Goal: Task Accomplishment & Management: Use online tool/utility

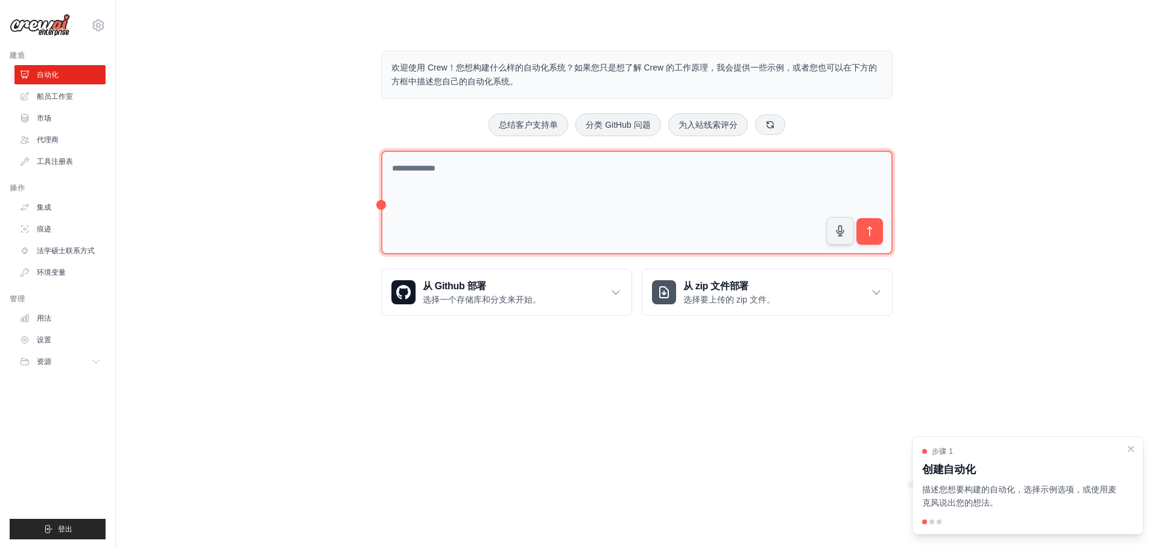
click at [486, 166] on textarea at bounding box center [636, 203] width 511 height 104
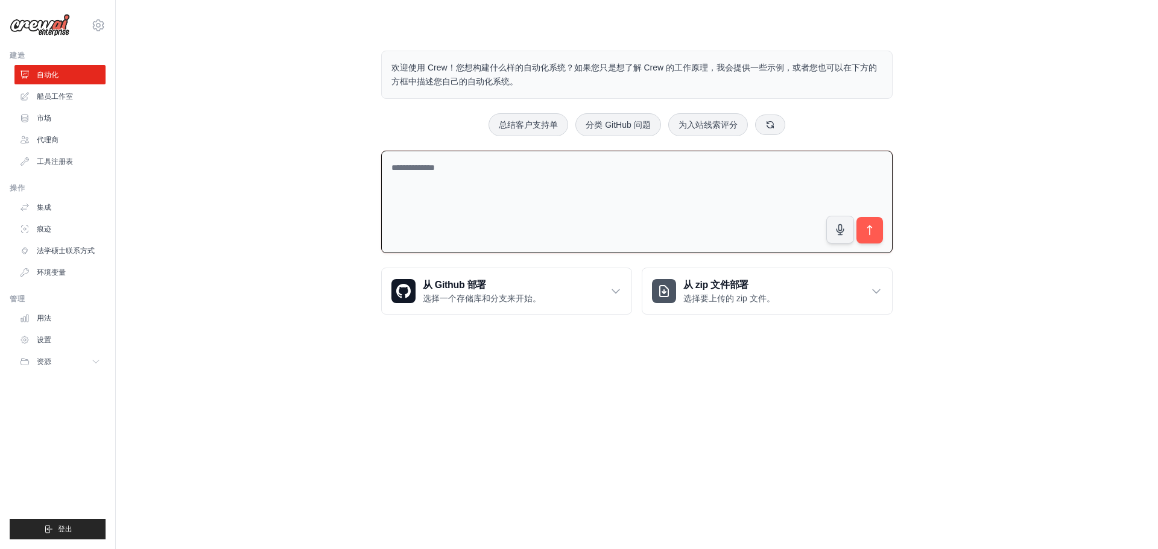
drag, startPoint x: 389, startPoint y: 166, endPoint x: 518, endPoint y: 168, distance: 129.0
click at [518, 168] on textarea at bounding box center [636, 202] width 511 height 103
click at [506, 169] on textarea at bounding box center [636, 202] width 511 height 103
paste textarea "**********"
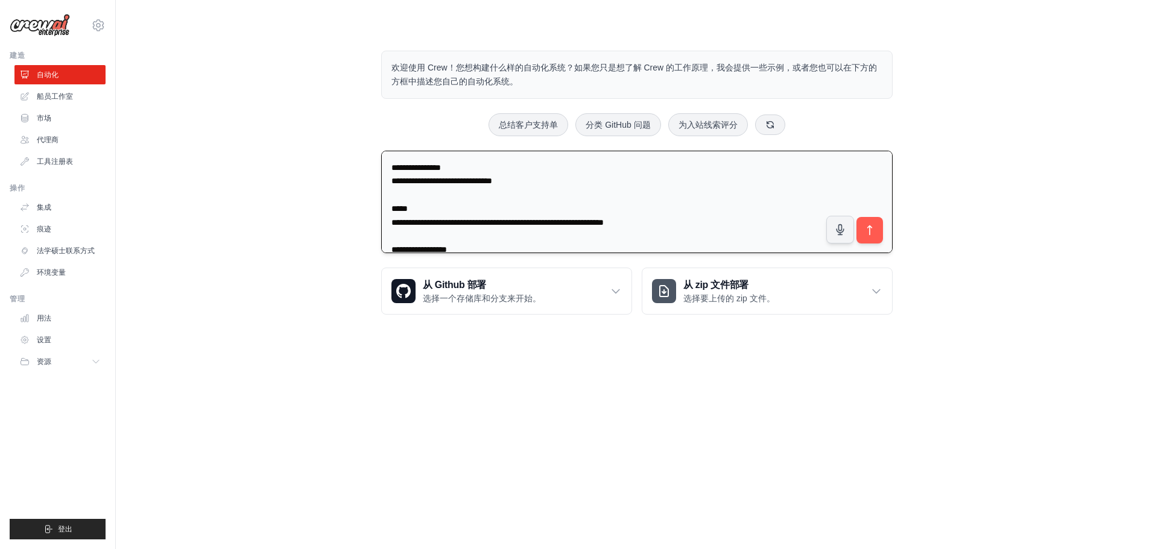
scroll to position [359, 0]
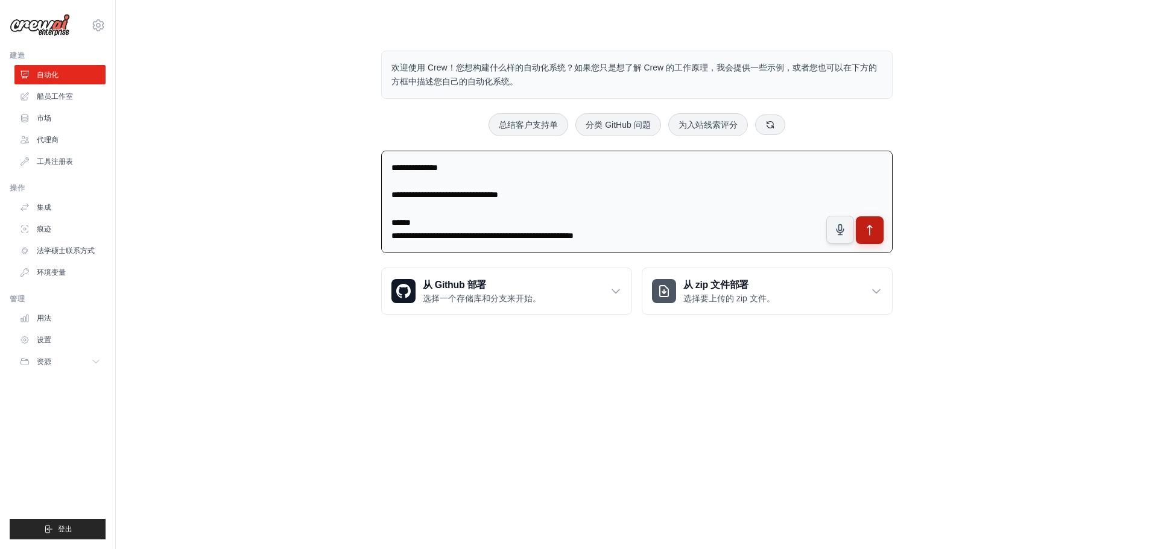
type textarea "**********"
click at [869, 230] on icon "submit" at bounding box center [869, 230] width 13 height 13
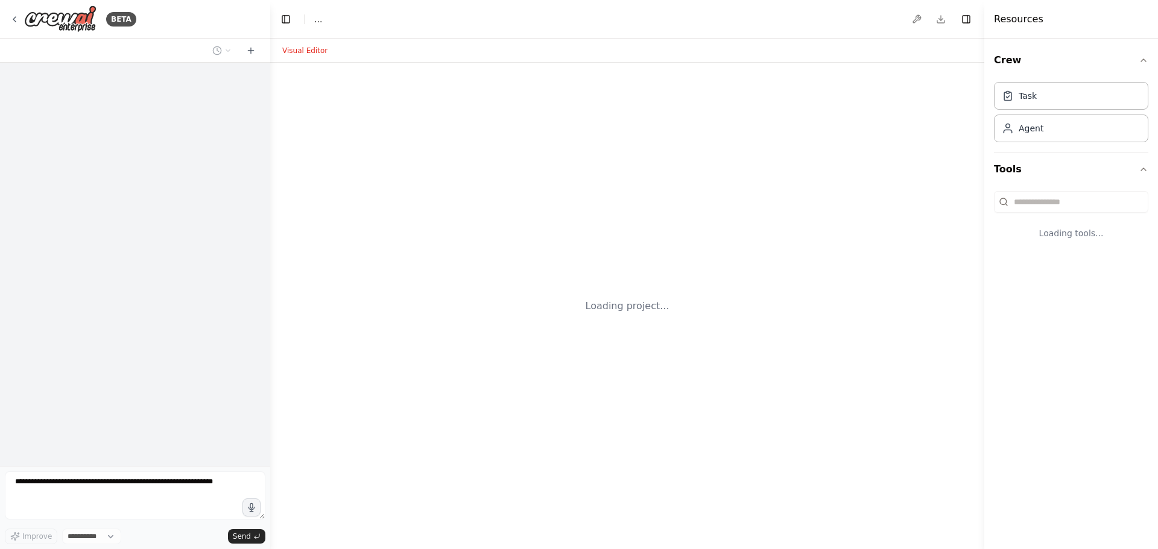
select select "****"
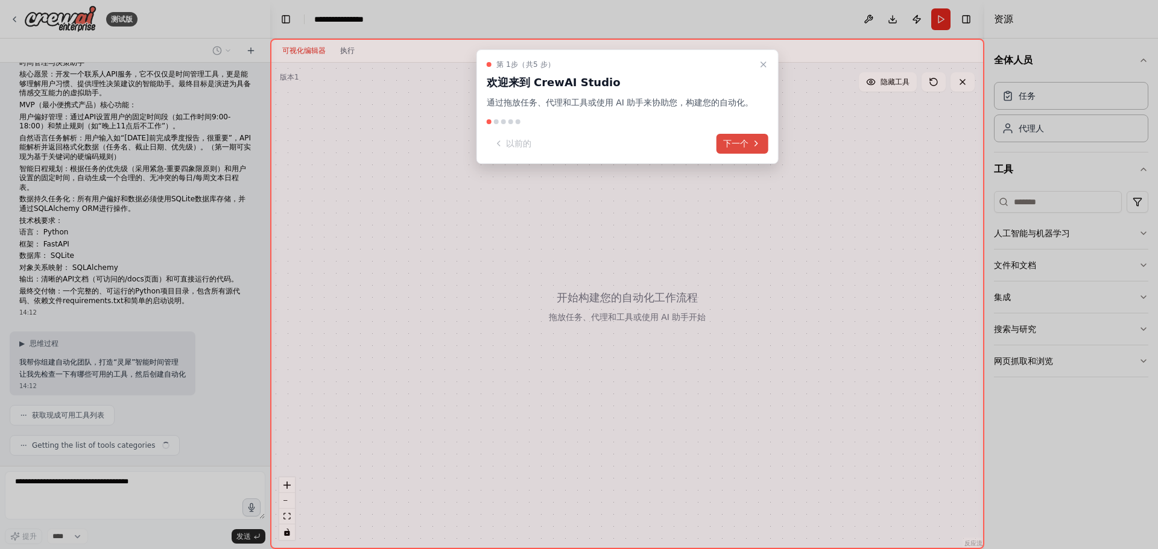
scroll to position [58, 0]
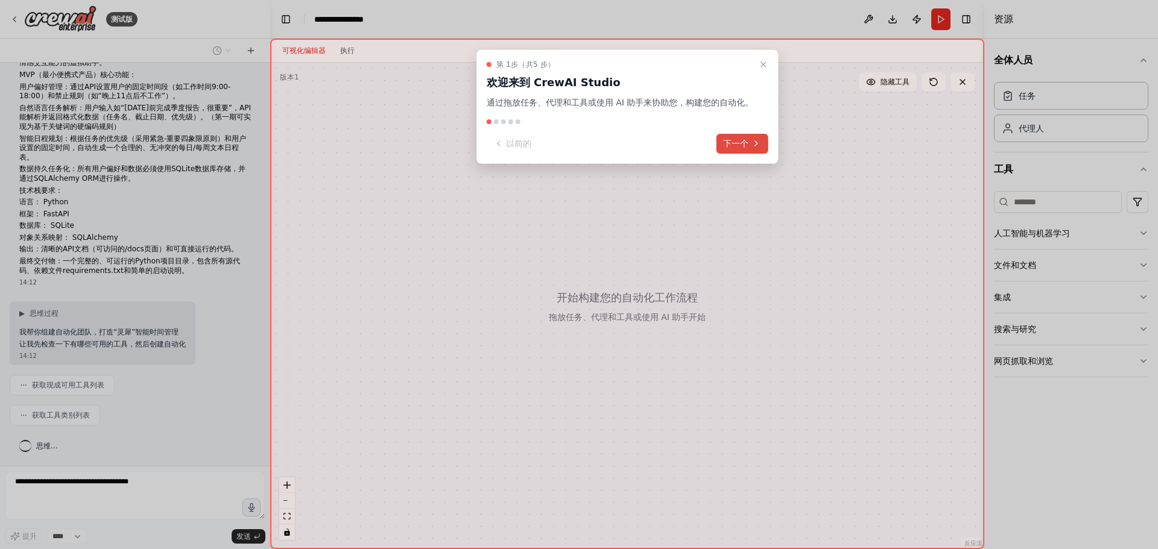
click at [739, 144] on font "下一个" at bounding box center [735, 144] width 25 height 10
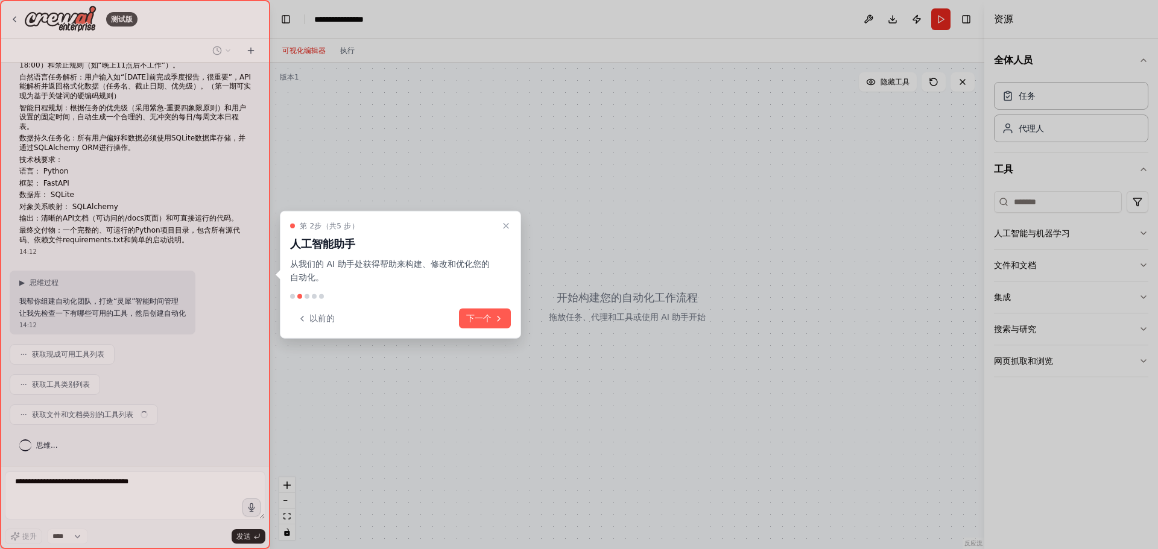
scroll to position [89, 0]
click at [487, 315] on font "下一个" at bounding box center [478, 319] width 25 height 10
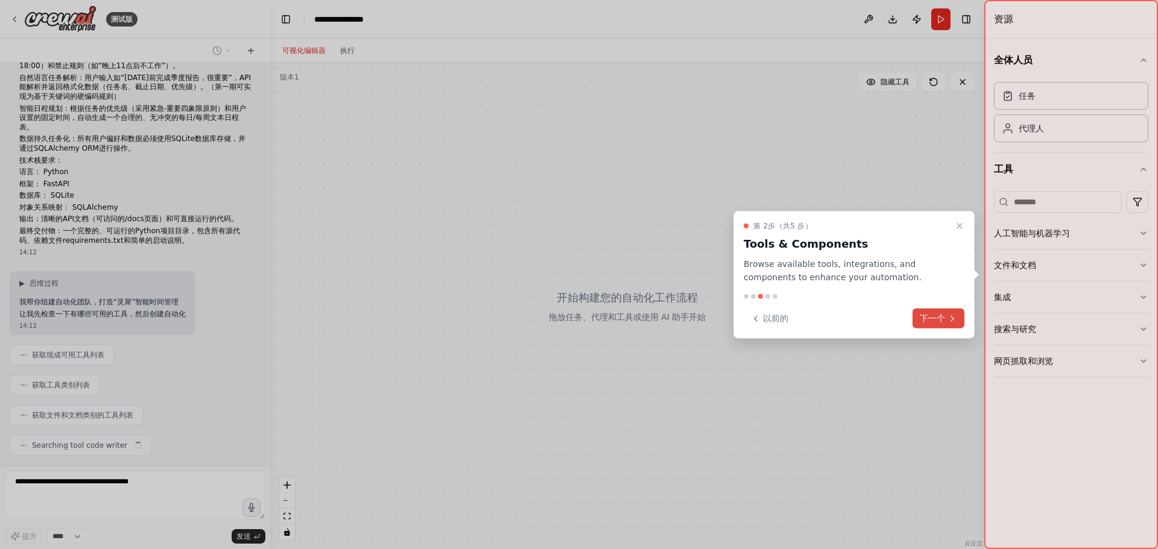
scroll to position [119, 0]
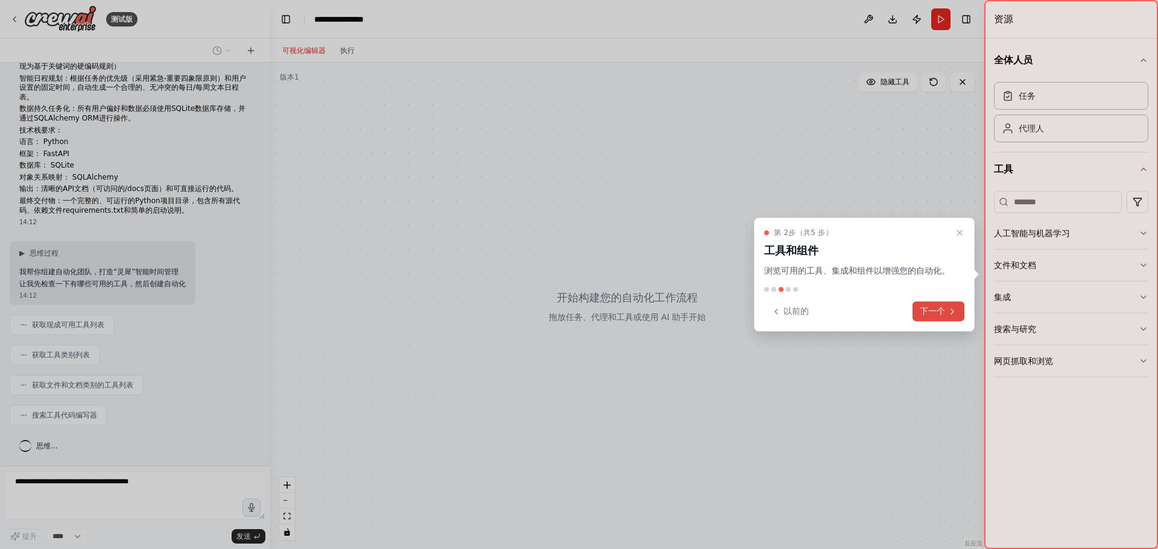
click at [941, 318] on button "下一个" at bounding box center [938, 311] width 52 height 20
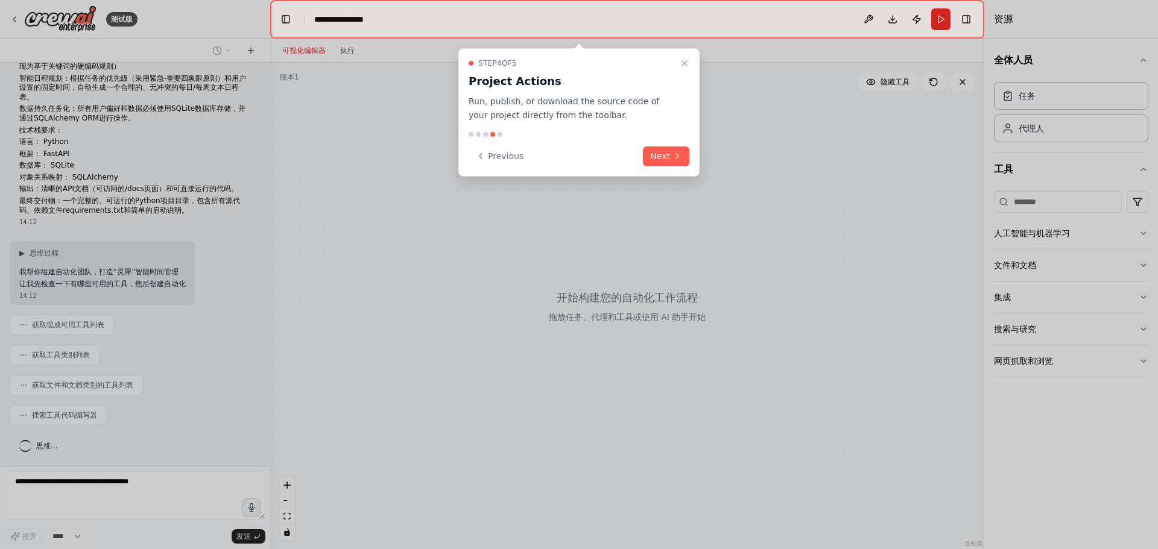
scroll to position [149, 0]
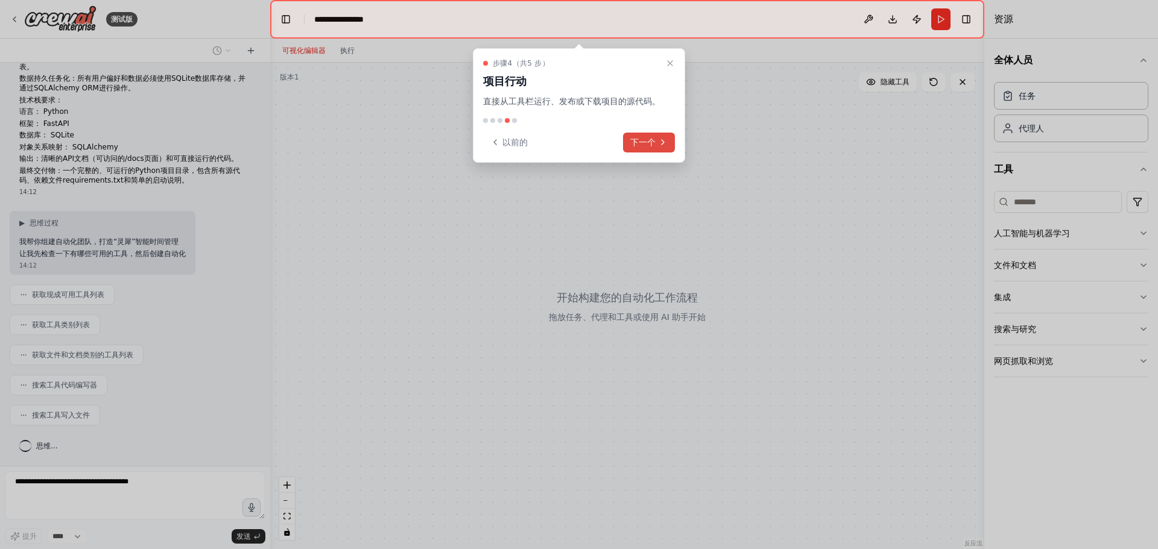
click at [653, 143] on font "下一个" at bounding box center [642, 142] width 25 height 10
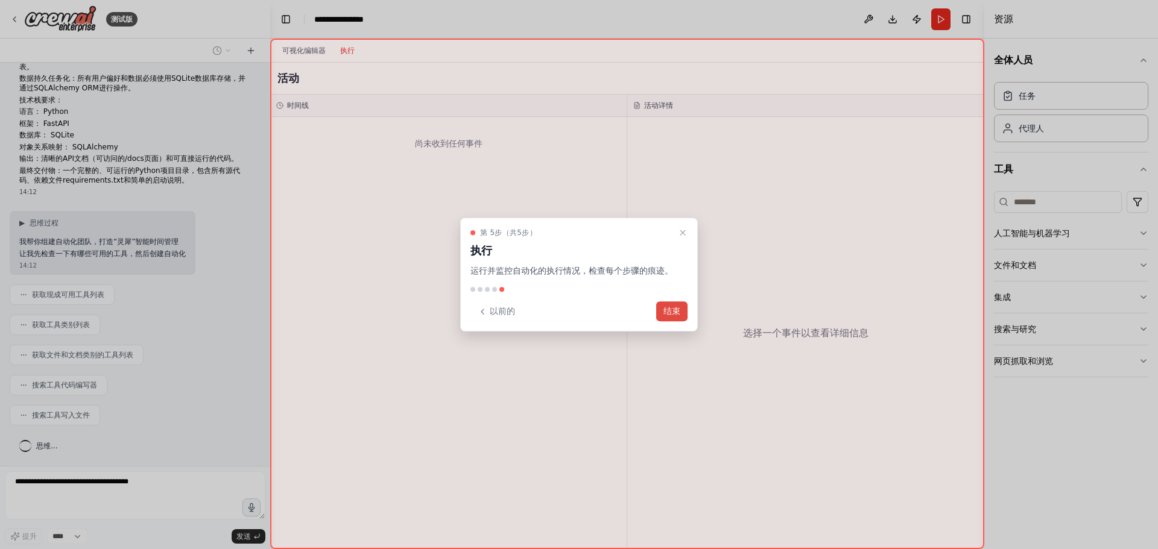
click at [674, 316] on font "结束" at bounding box center [671, 311] width 17 height 10
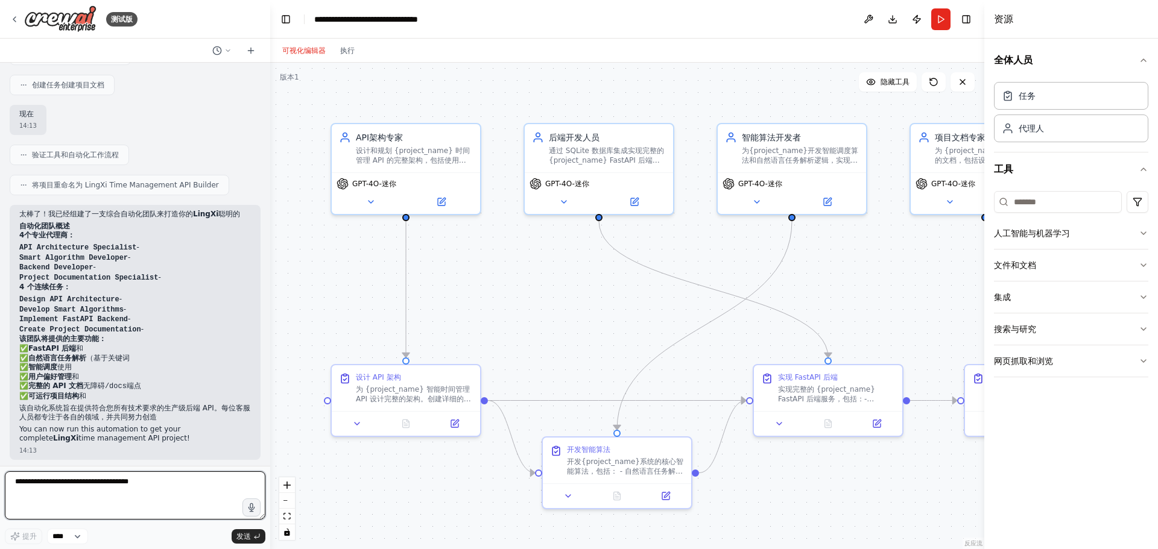
scroll to position [792, 0]
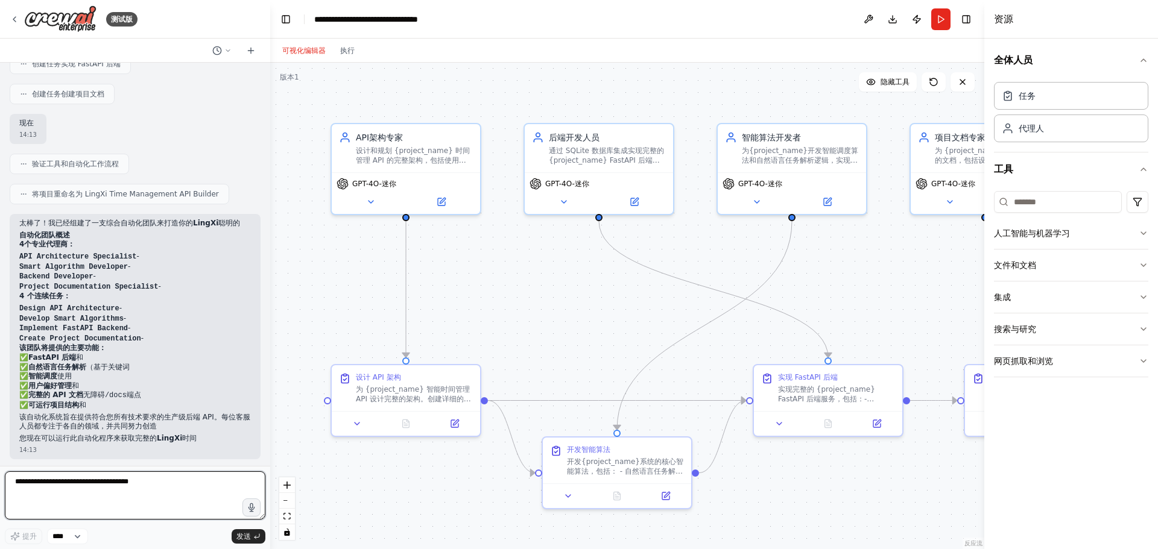
click at [82, 487] on textarea at bounding box center [135, 496] width 260 height 48
type textarea "*"
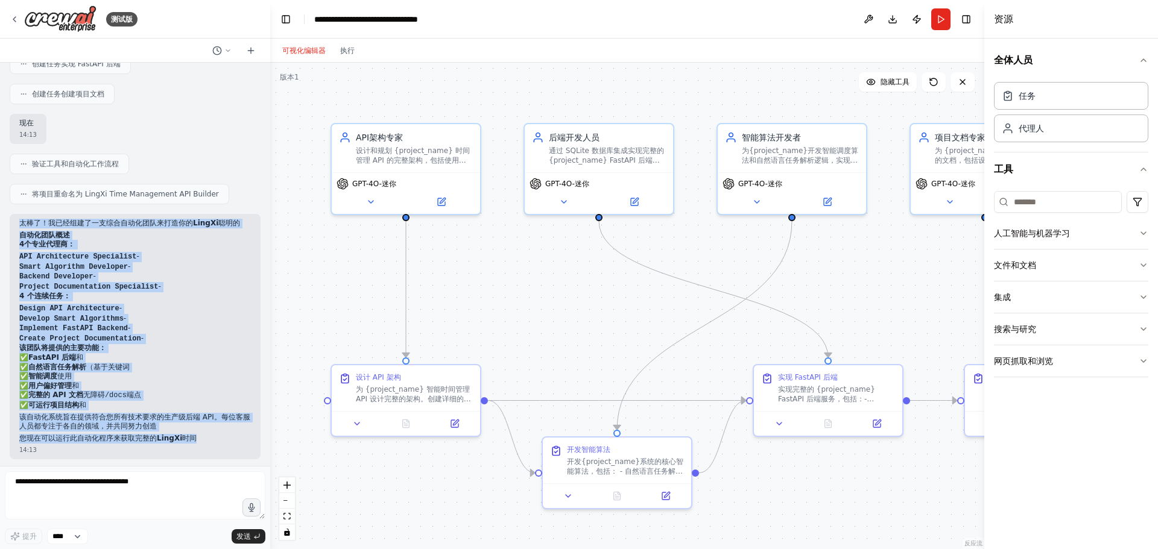
drag, startPoint x: 22, startPoint y: 282, endPoint x: 224, endPoint y: 432, distance: 251.3
click at [224, 432] on div "太棒了！我已经组建了一支综合自动化团队来打造你的 LingXi 聪明的 自动化团队概述 4个专业代理商： API Architecture Specialis…" at bounding box center [135, 331] width 232 height 224
copy div "太棒了！我已经组建了一支综合自动化团队来打造你的 LingXi 聪明的 自动化团队概述 4个专业代理商： API Architecture Specialis…"
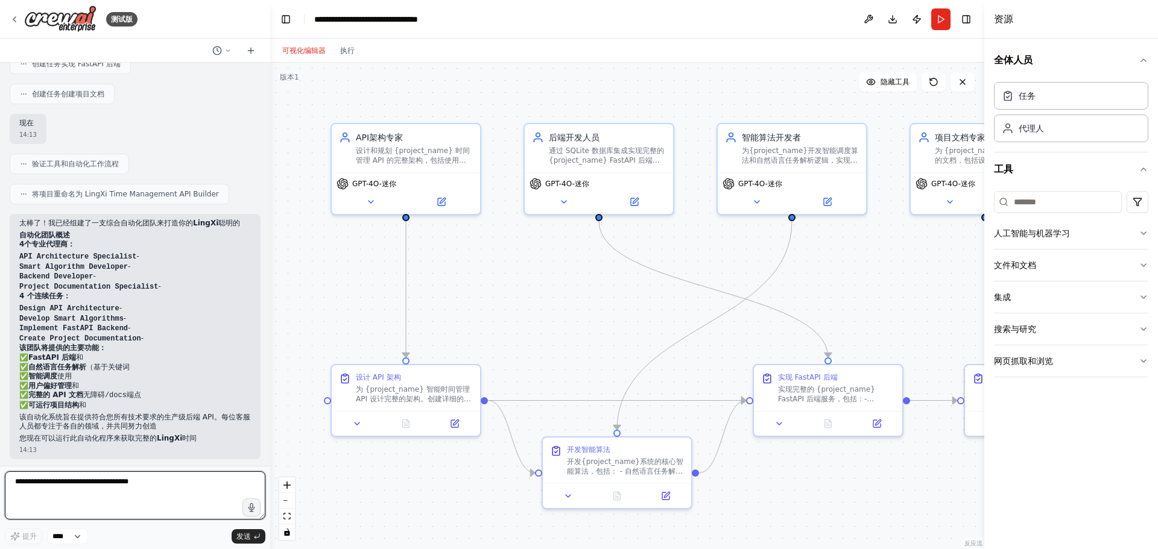
click at [99, 499] on textarea at bounding box center [135, 496] width 260 height 48
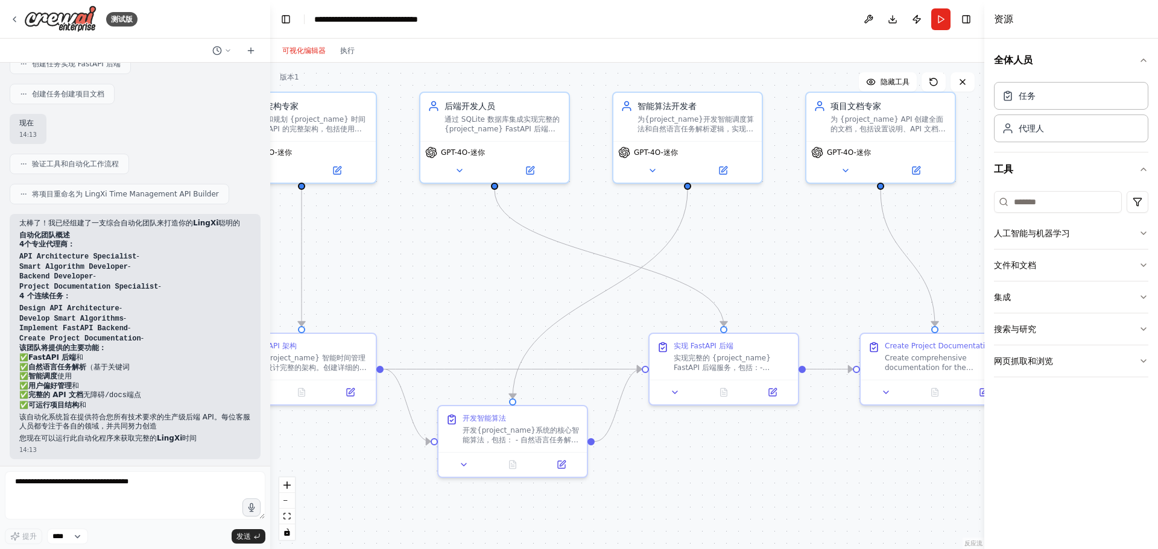
drag, startPoint x: 727, startPoint y: 315, endPoint x: 648, endPoint y: 287, distance: 83.9
click at [648, 287] on div ".deletable-edge-delete-btn { width: 20px; height: 20px; border: 0px solid #ffff…" at bounding box center [627, 306] width 714 height 487
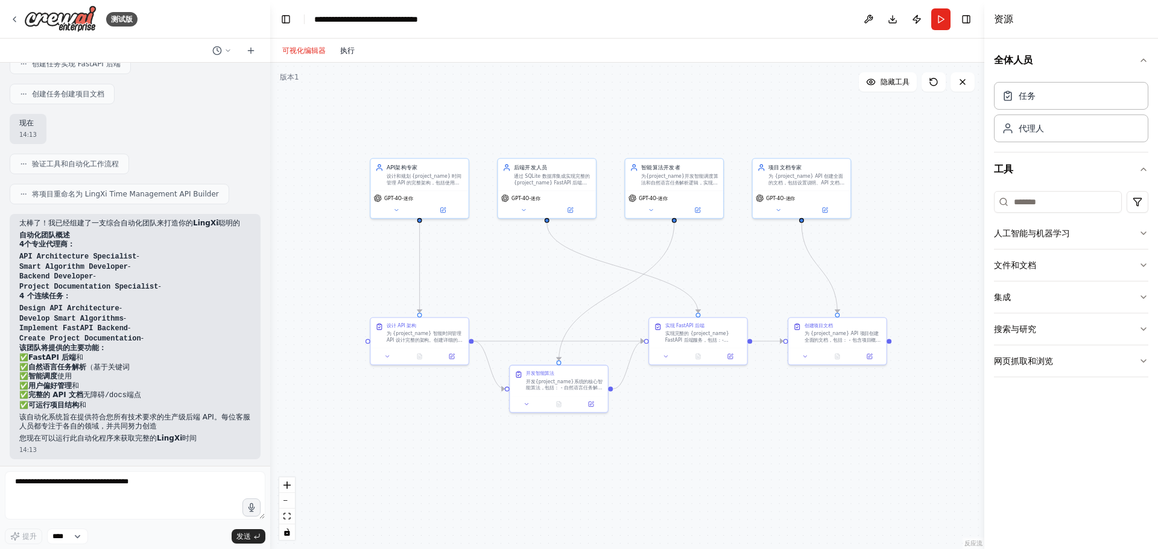
click at [349, 52] on font "执行" at bounding box center [347, 50] width 14 height 8
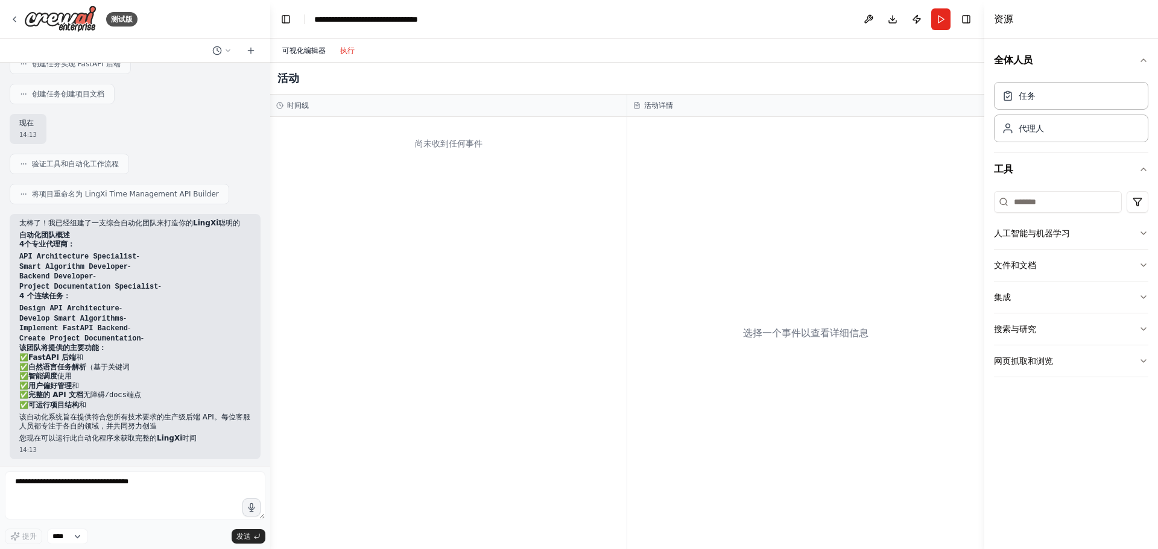
click at [298, 51] on font "可视化编辑器" at bounding box center [303, 50] width 43 height 8
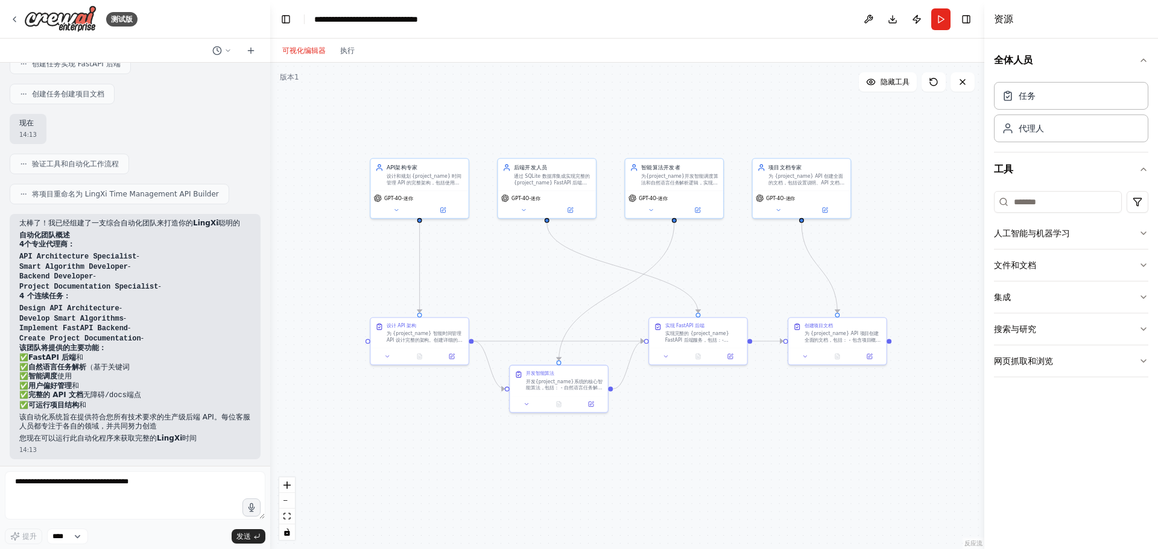
click at [951, 19] on header "**********" at bounding box center [627, 19] width 714 height 39
click at [944, 21] on button "Run" at bounding box center [940, 19] width 19 height 22
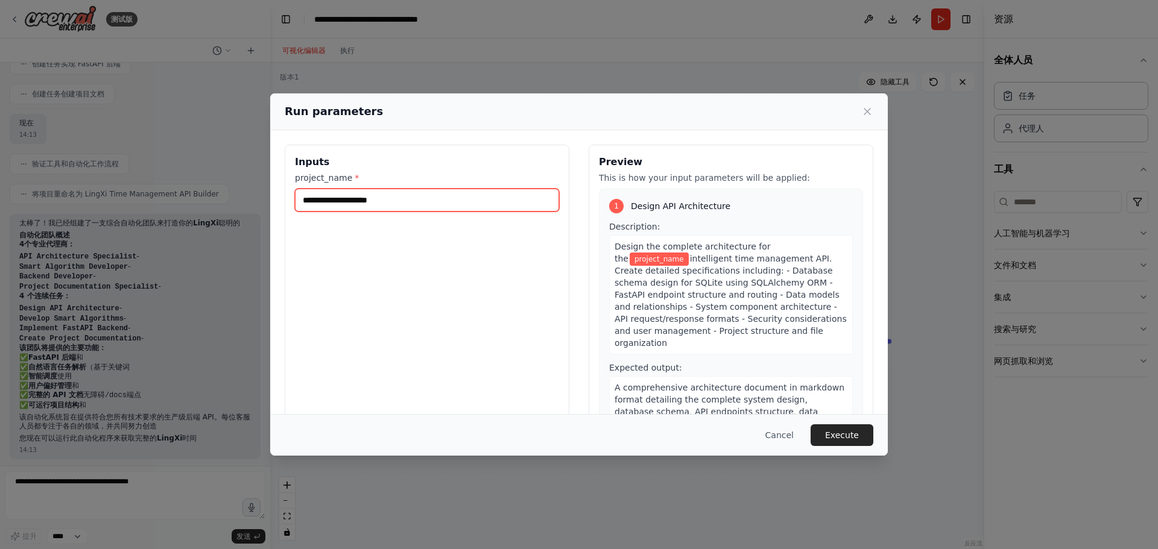
click at [356, 197] on input "project_name *" at bounding box center [427, 200] width 264 height 23
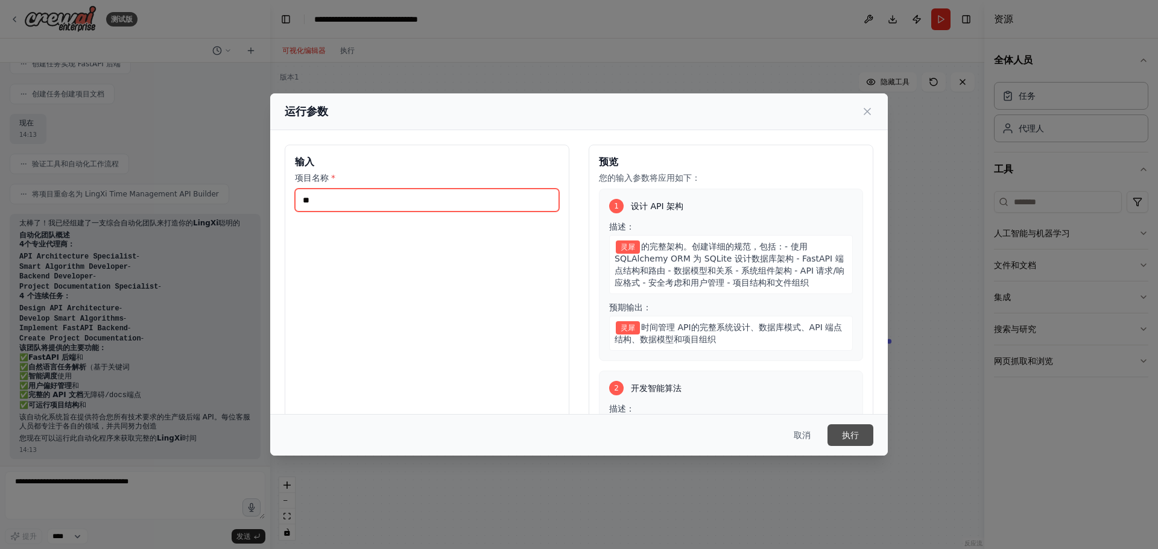
type input "**"
click at [836, 438] on button "执行" at bounding box center [850, 435] width 46 height 22
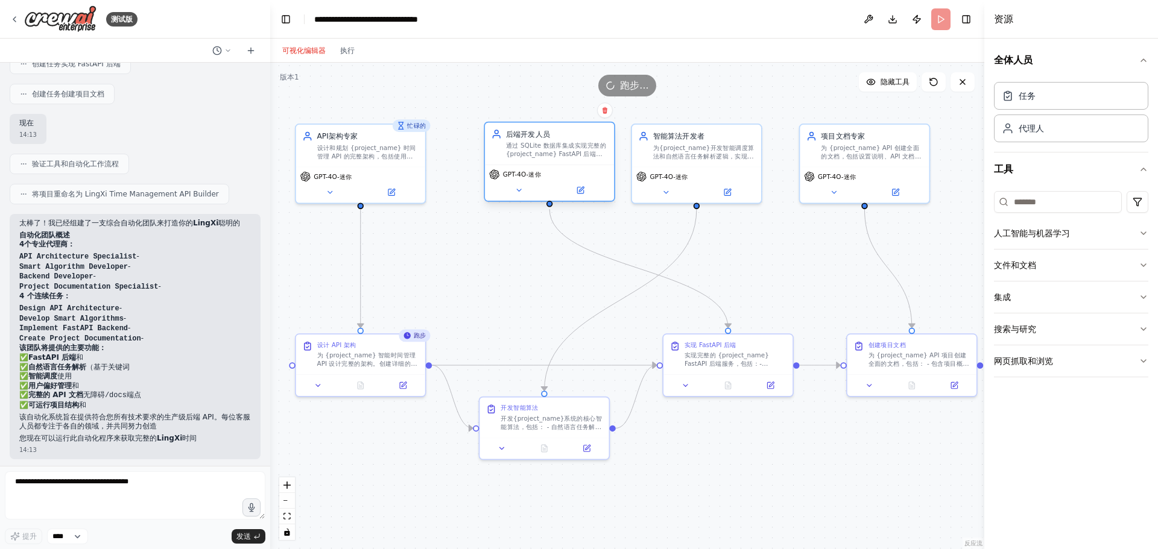
drag, startPoint x: 542, startPoint y: 153, endPoint x: 562, endPoint y: 158, distance: 20.5
click at [562, 158] on div "通过 SQLite 数据库集成实现完整的 {project_name} FastAPI 后端服务，包括所有 API 端点、数据库模型以及用于任务解析和调度的核…" at bounding box center [557, 150] width 102 height 17
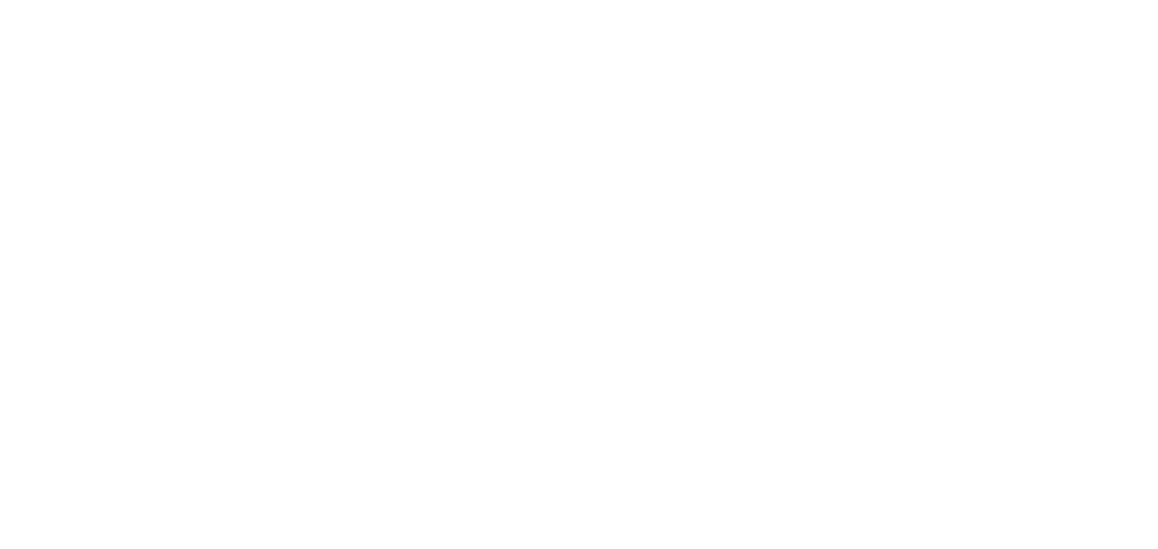
click at [245, 0] on html "原文 请对此翻译评分 您的反馈将用于改进谷歌翻译" at bounding box center [579, 0] width 1158 height 0
click at [357, 0] on html "原文 请对此翻译评分 您的反馈将用于改进谷歌翻译" at bounding box center [579, 0] width 1158 height 0
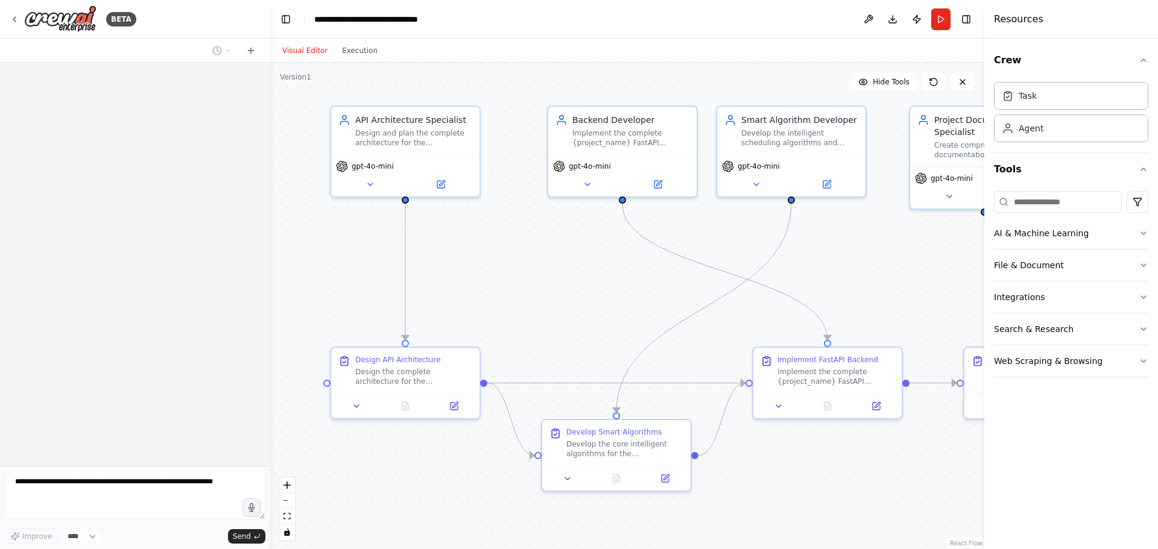
scroll to position [1046, 0]
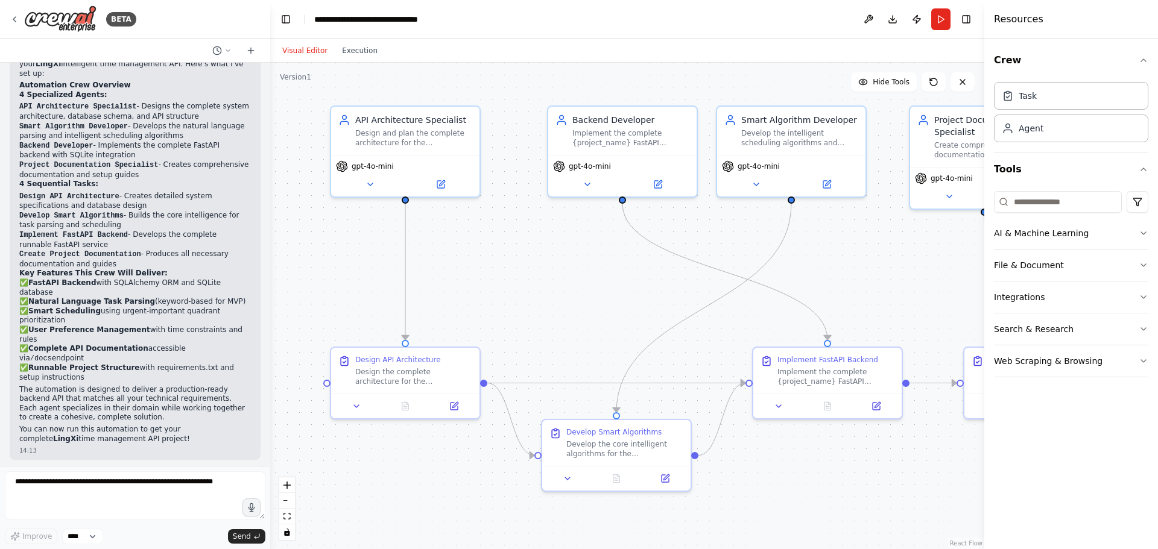
drag, startPoint x: 522, startPoint y: 259, endPoint x: 522, endPoint y: 241, distance: 17.5
click at [522, 241] on div ".deletable-edge-delete-btn { width: 20px; height: 20px; border: 0px solid #ffff…" at bounding box center [627, 306] width 714 height 487
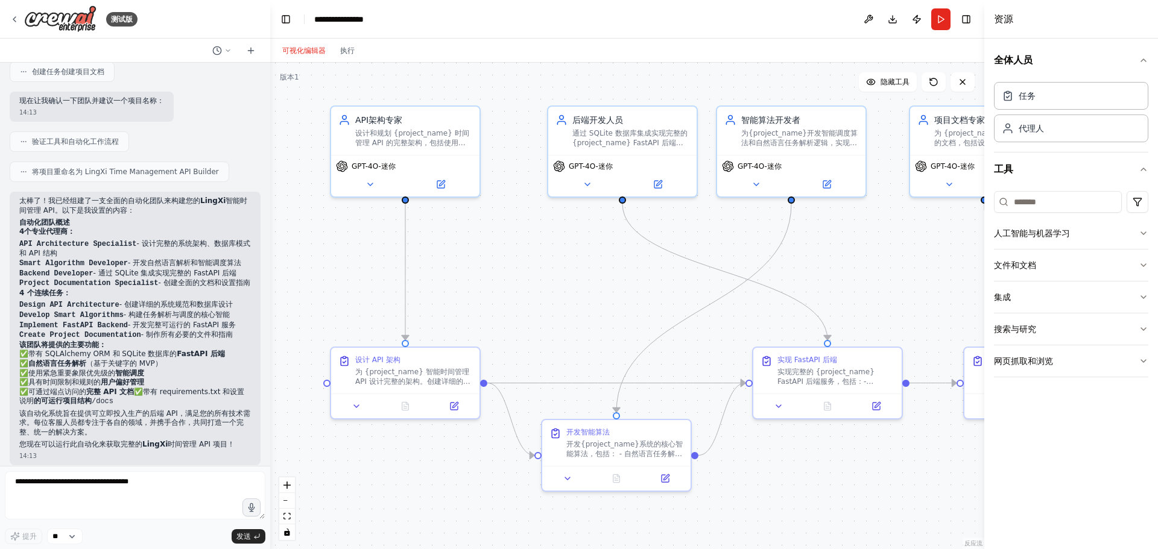
scroll to position [839, 0]
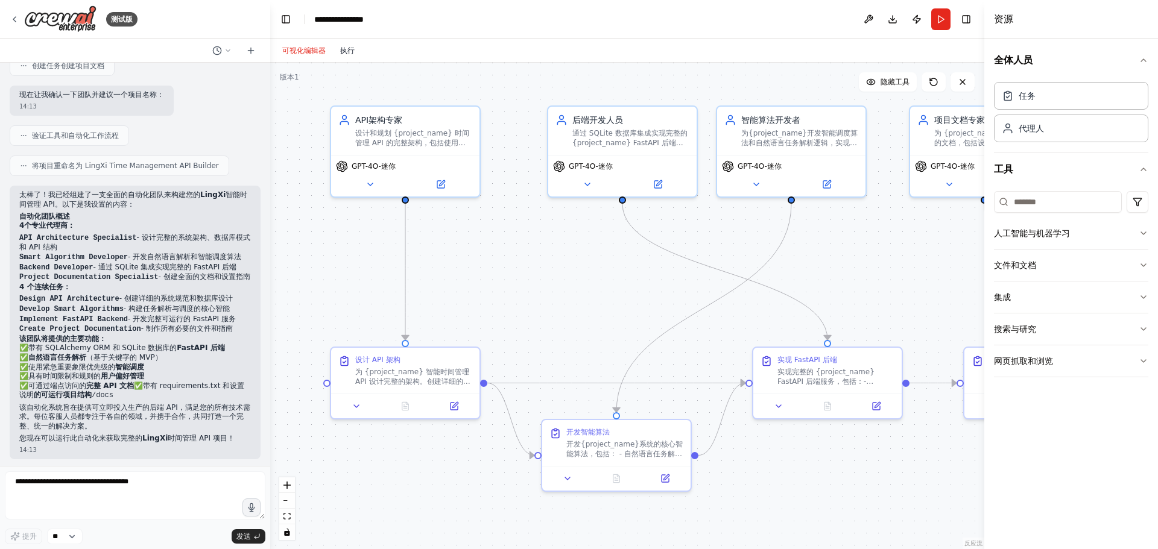
click at [352, 47] on font "执行" at bounding box center [347, 50] width 14 height 8
click at [304, 48] on font "可视化编辑器" at bounding box center [303, 50] width 43 height 8
click at [941, 22] on button "跑步" at bounding box center [940, 19] width 19 height 22
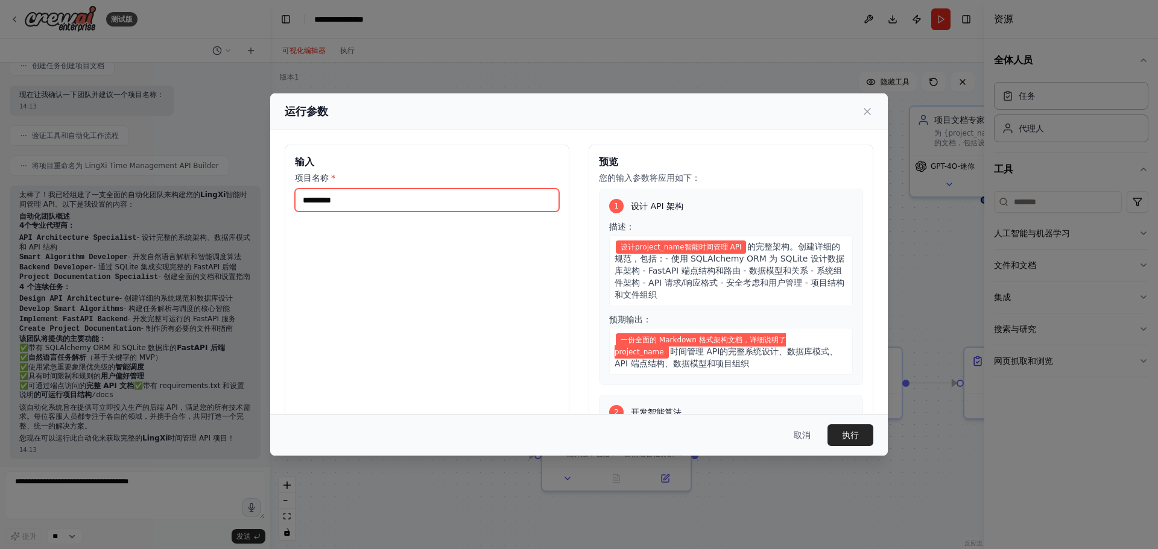
click at [495, 204] on input "项目名称 *" at bounding box center [427, 200] width 264 height 23
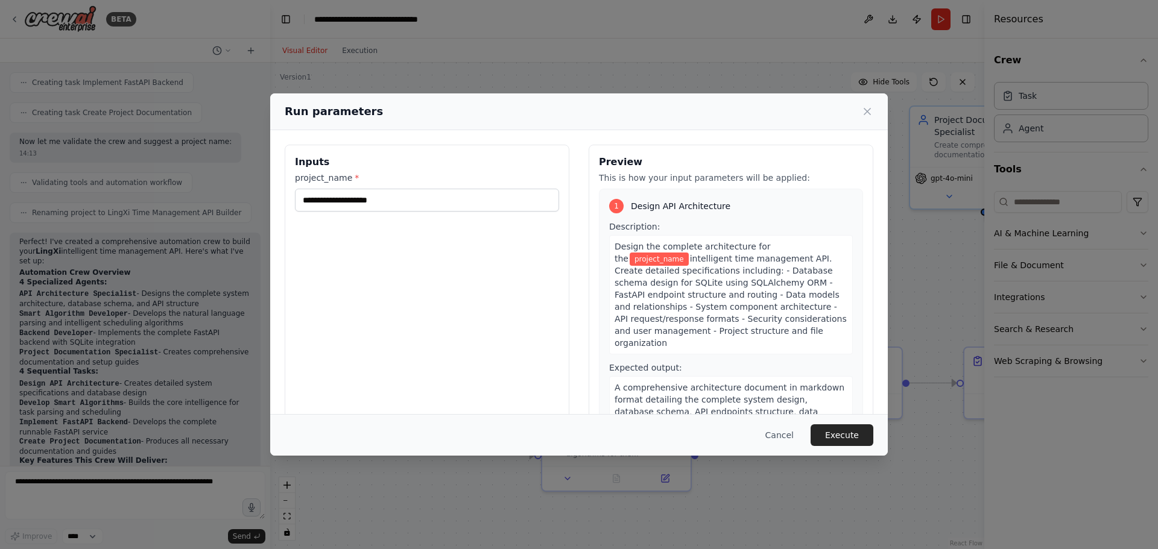
scroll to position [886, 0]
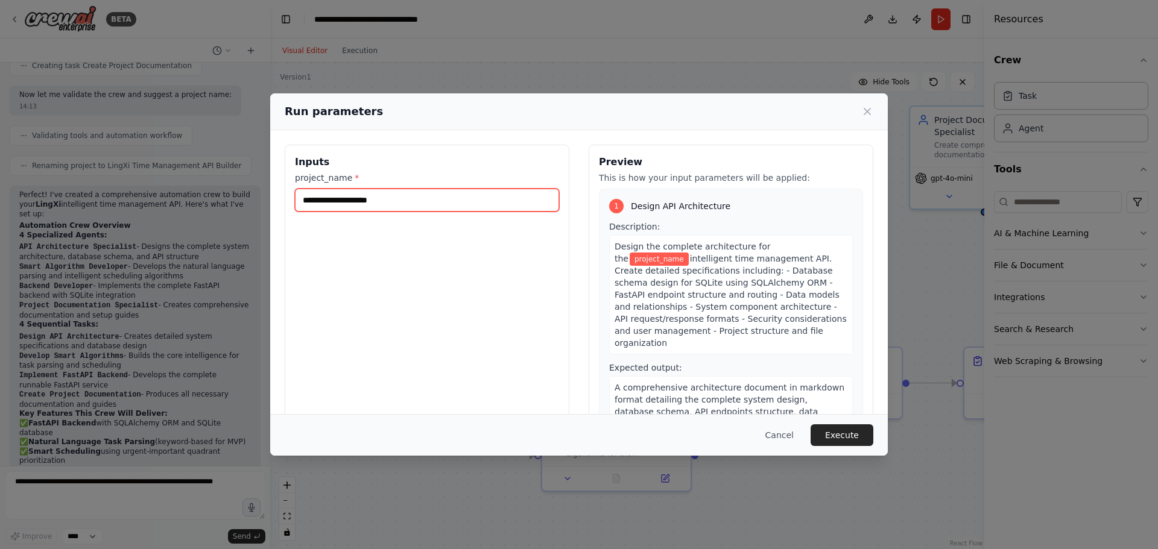
click at [426, 195] on input "project_name *" at bounding box center [427, 200] width 264 height 23
type input "**"
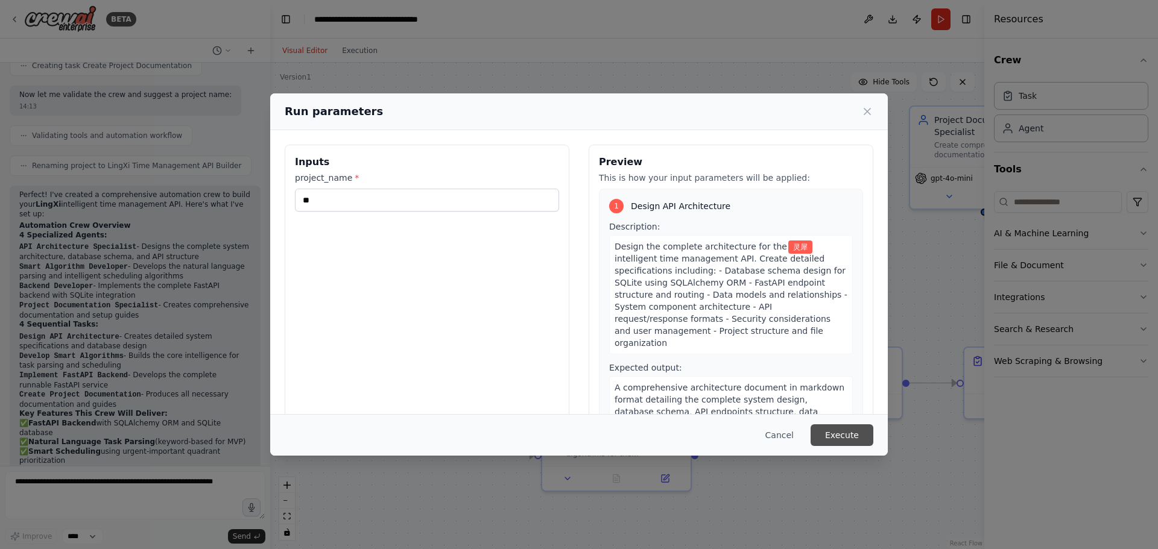
click at [857, 435] on button "Execute" at bounding box center [841, 435] width 63 height 22
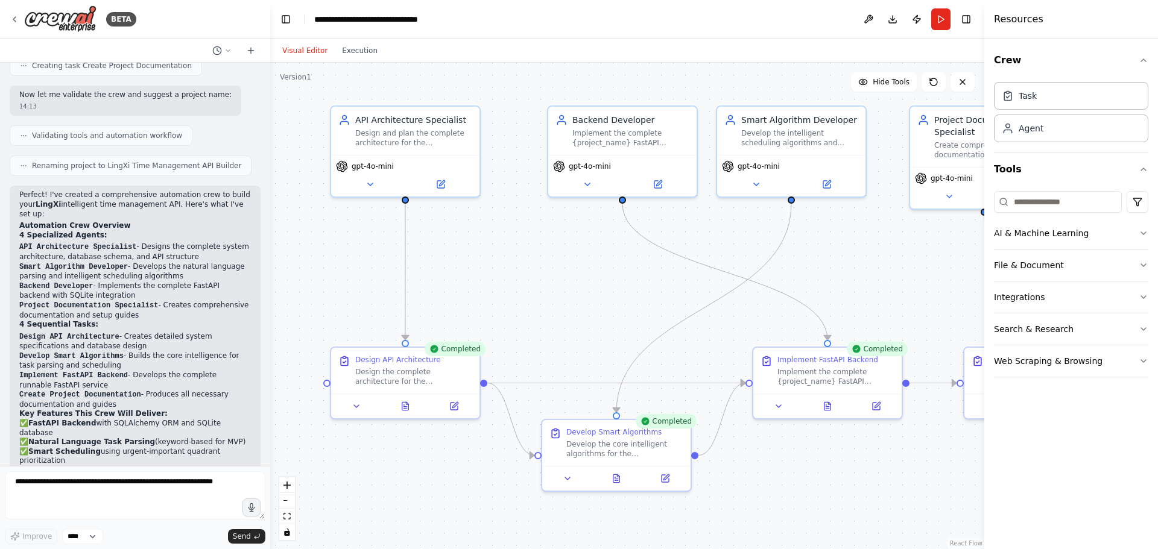
drag, startPoint x: 592, startPoint y: 323, endPoint x: 512, endPoint y: 308, distance: 80.9
click at [512, 308] on div ".deletable-edge-delete-btn { width: 20px; height: 20px; border: 0px solid #ffff…" at bounding box center [627, 306] width 714 height 487
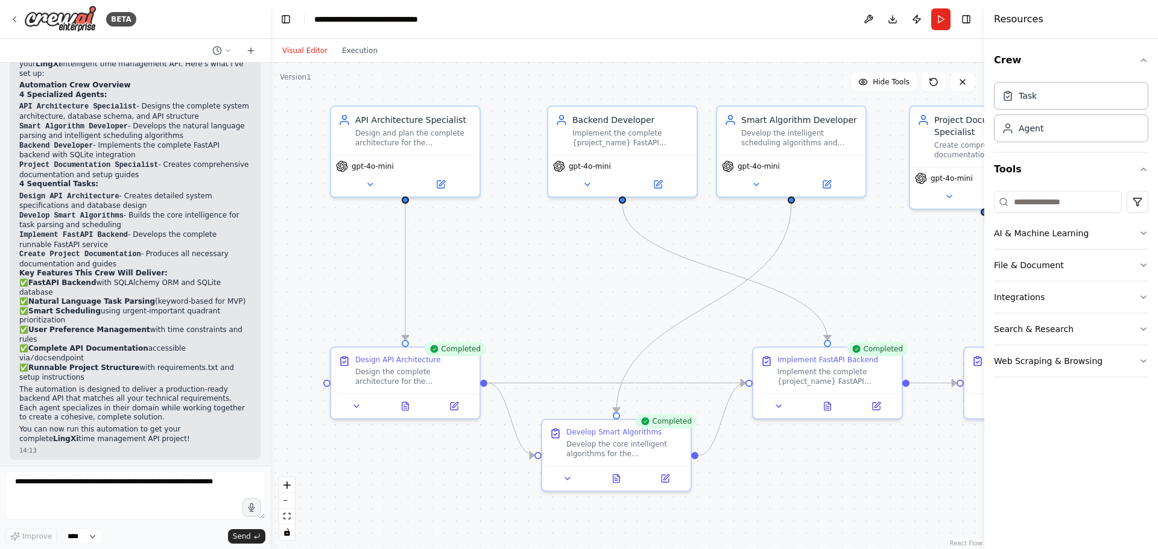
scroll to position [839, 0]
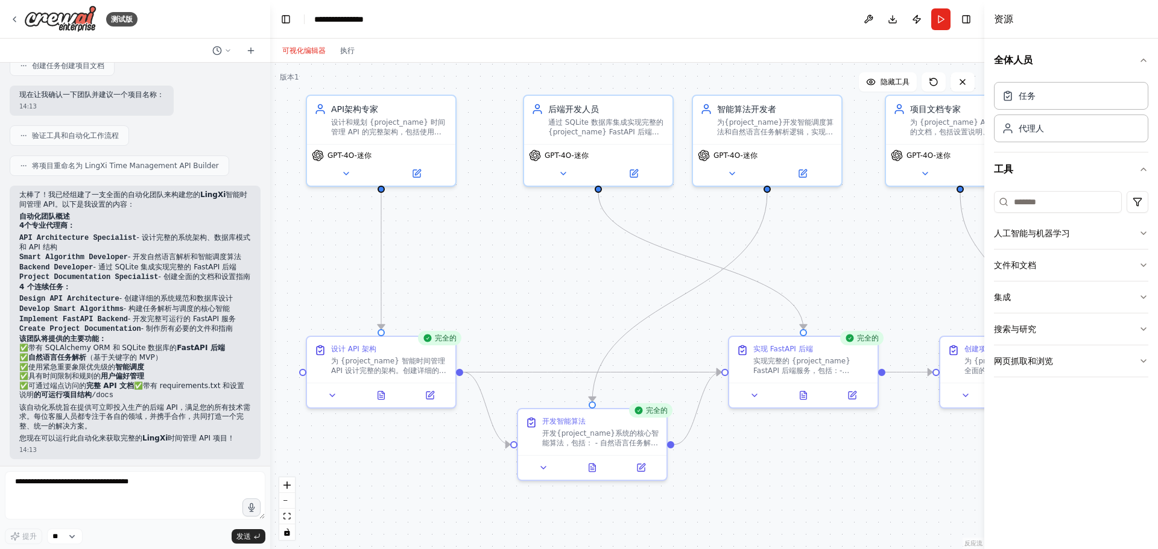
drag, startPoint x: 564, startPoint y: 279, endPoint x: 540, endPoint y: 268, distance: 27.0
click at [540, 268] on div ".deletable-edge-delete-btn { width: 20px; height: 20px; border: 0px solid #ffff…" at bounding box center [627, 306] width 714 height 487
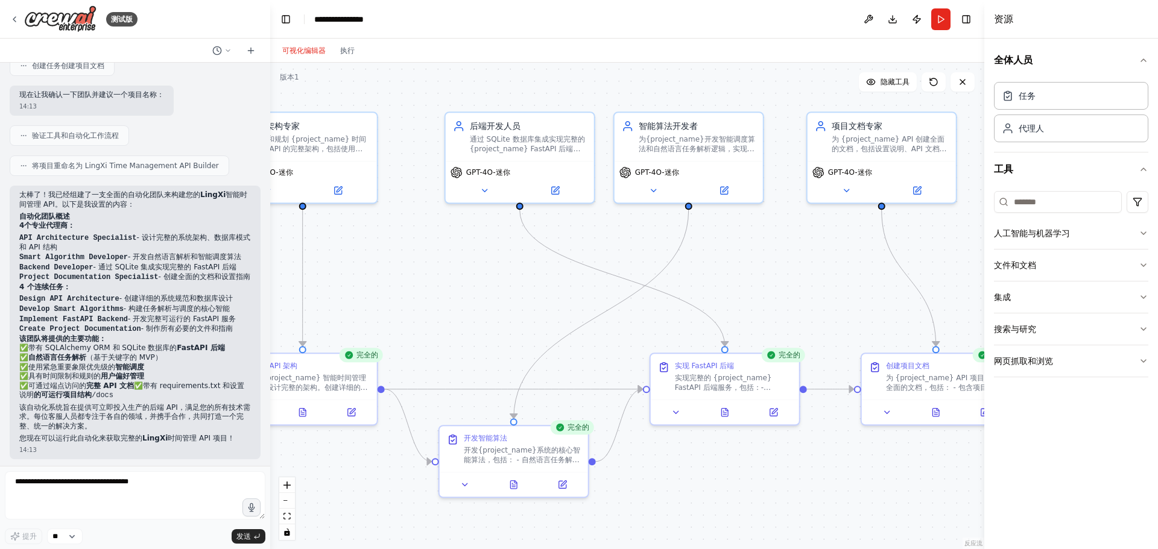
drag, startPoint x: 770, startPoint y: 277, endPoint x: 816, endPoint y: 307, distance: 54.5
click at [816, 307] on div ".deletable-edge-delete-btn { width: 20px; height: 20px; border: 0px solid #ffff…" at bounding box center [627, 306] width 714 height 487
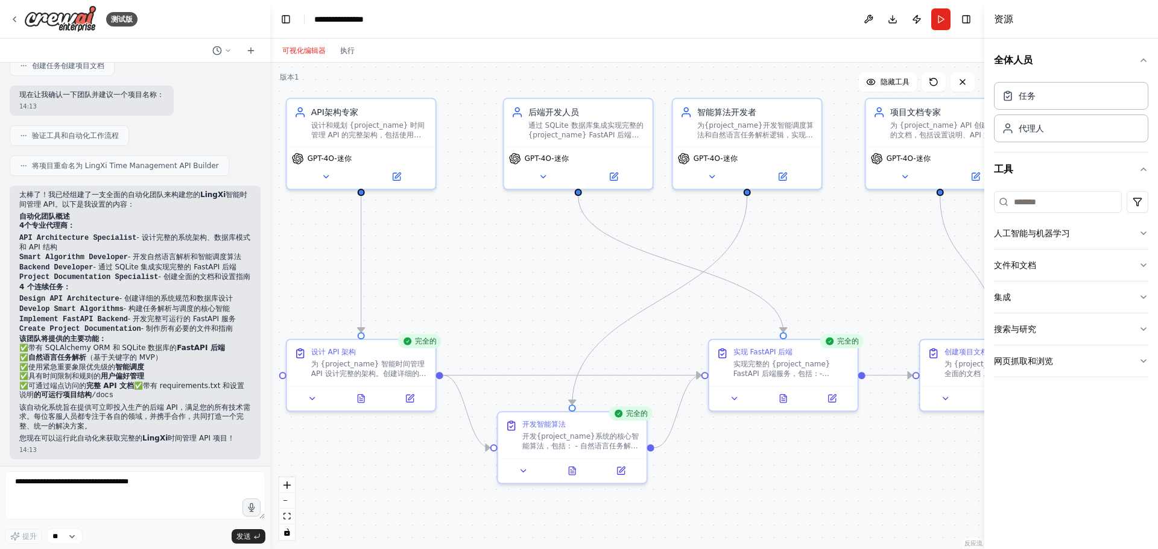
drag, startPoint x: 511, startPoint y: 304, endPoint x: 570, endPoint y: 290, distance: 60.1
click at [570, 290] on div ".deletable-edge-delete-btn { width: 20px; height: 20px; border: 0px solid #ffff…" at bounding box center [627, 306] width 714 height 487
click at [121, 481] on textarea at bounding box center [135, 496] width 260 height 48
click at [946, 21] on button "跑步" at bounding box center [940, 19] width 19 height 22
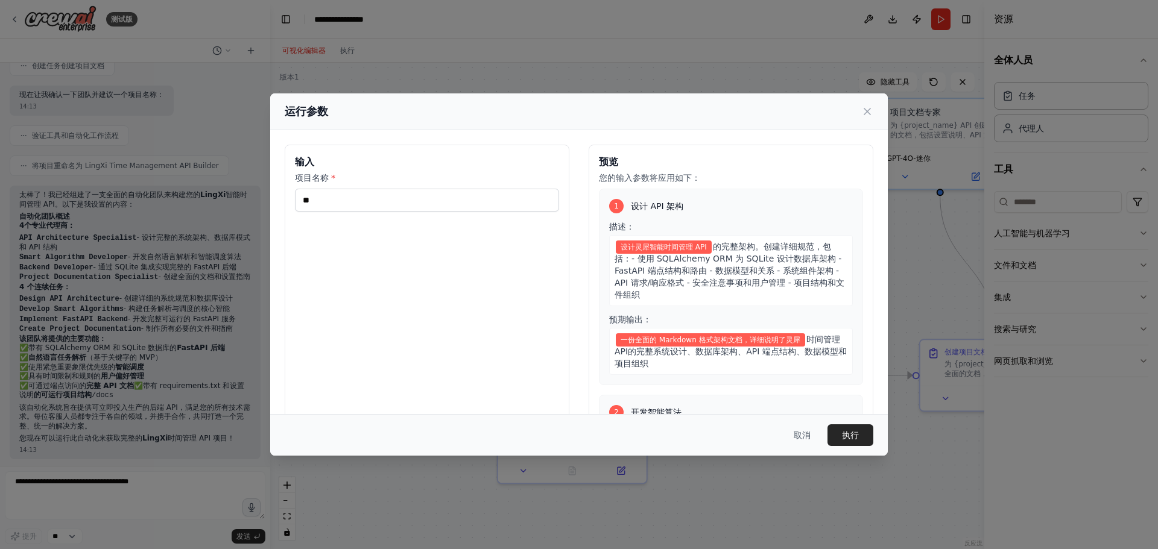
drag, startPoint x: 830, startPoint y: 427, endPoint x: 745, endPoint y: 274, distance: 175.7
click at [745, 274] on div "运行参数 输入 项目名称 * ** 预览 您的输入参数将应用如下： 1 设计 API 架构 描述： 设计灵犀智能时间管理 API 的完整架构 。创建详细规范，…" at bounding box center [578, 274] width 617 height 362
click at [727, 247] on font "的完整架构" at bounding box center [734, 247] width 42 height 10
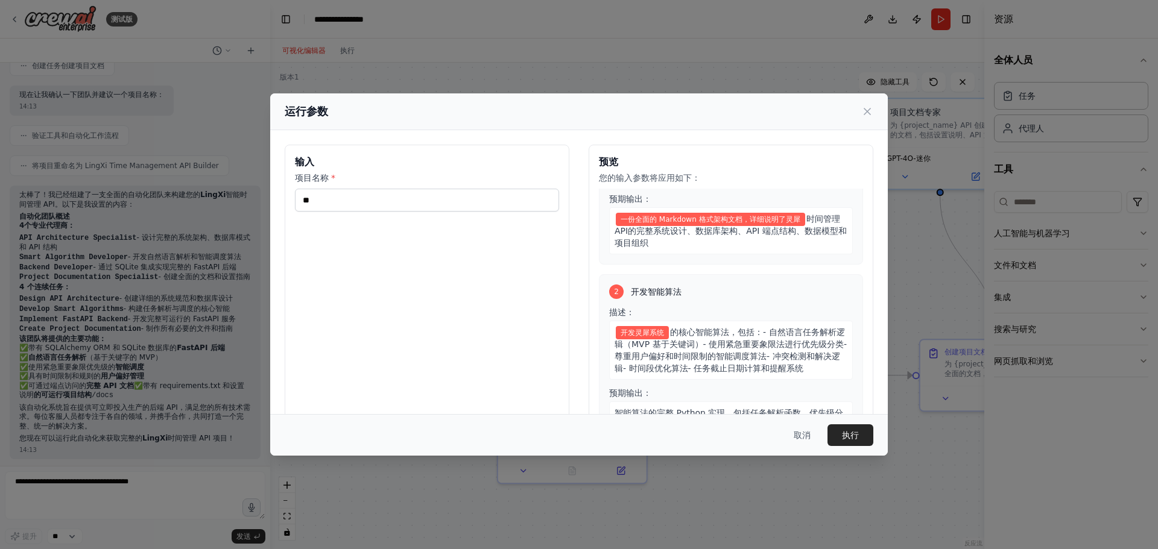
scroll to position [181, 0]
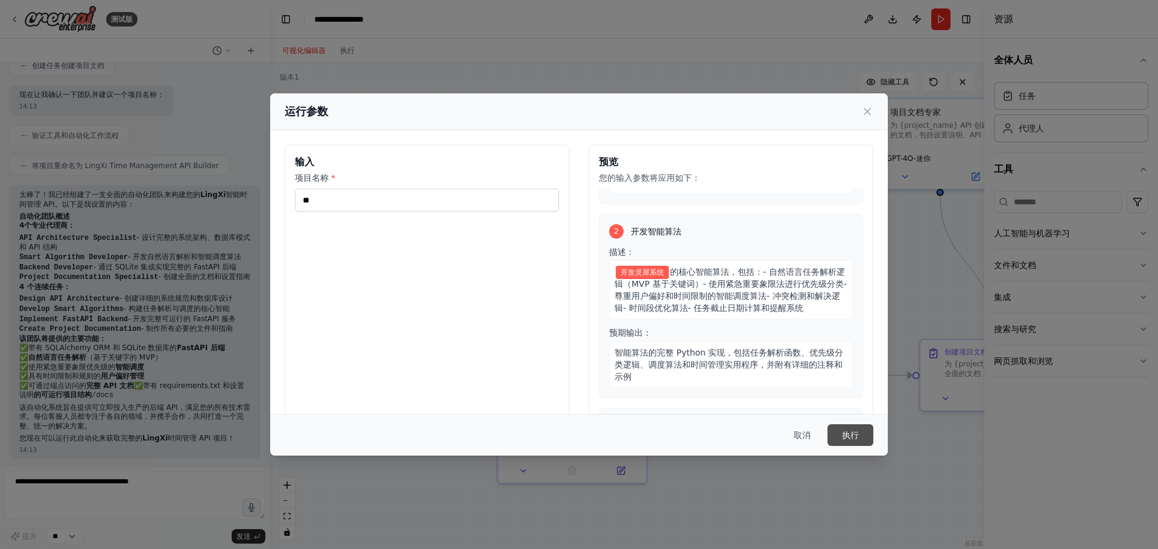
click at [836, 435] on button "执行" at bounding box center [850, 435] width 46 height 22
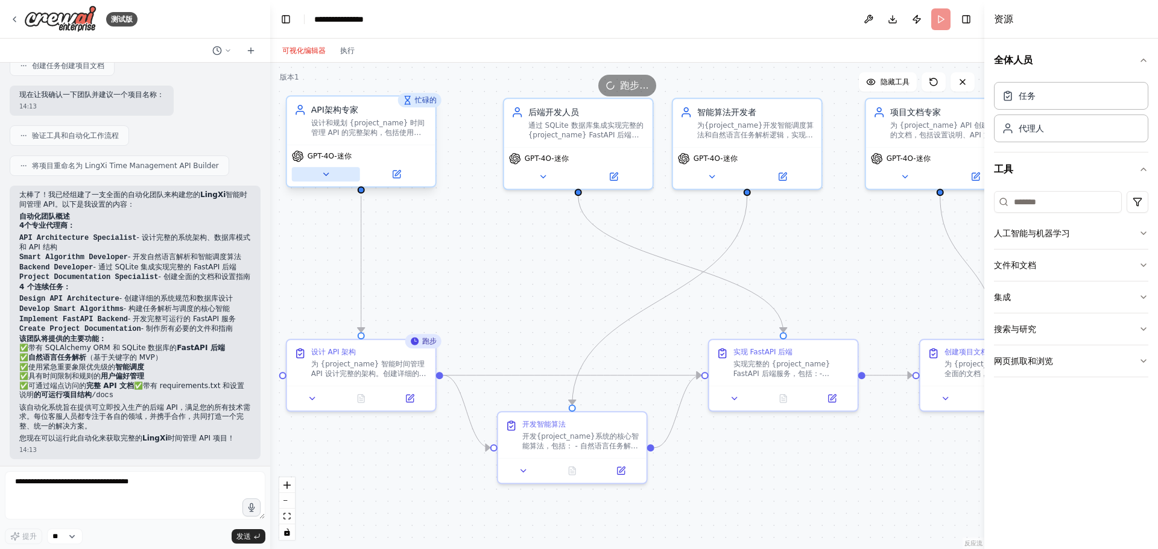
click at [312, 174] on button at bounding box center [326, 174] width 68 height 14
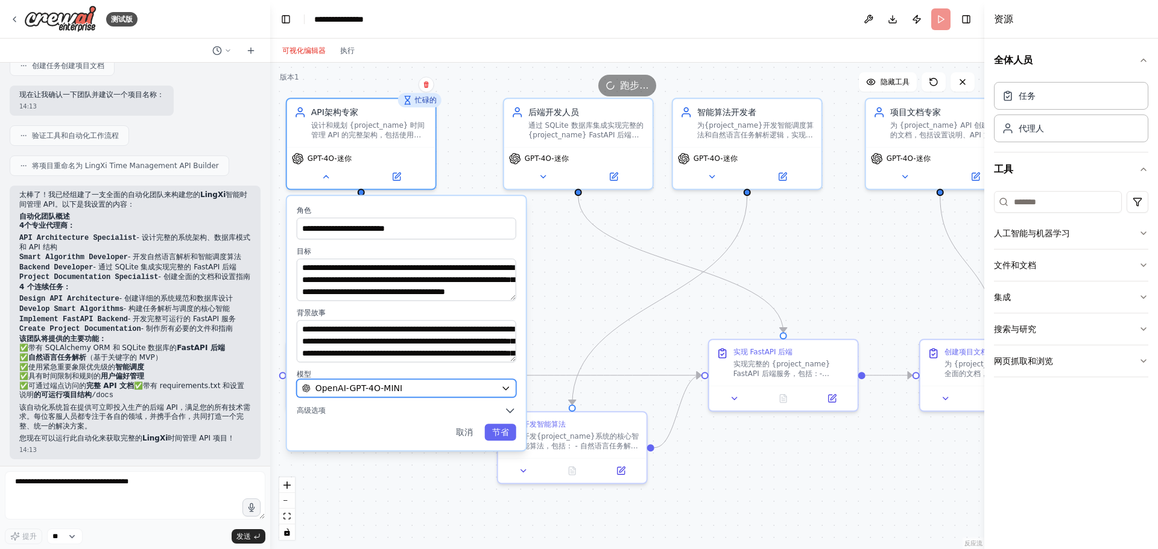
click at [502, 391] on icon "button" at bounding box center [506, 388] width 10 height 10
click at [506, 391] on icon "button" at bounding box center [506, 388] width 10 height 10
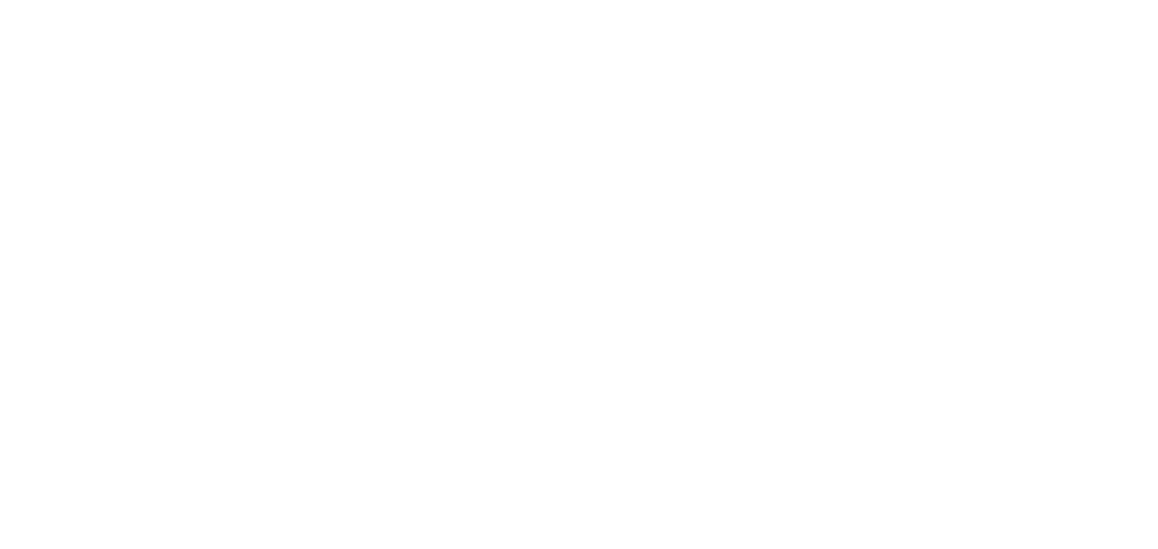
click at [321, 0] on html "原文 请对此翻译评分 您的反馈将用于改进谷歌翻译" at bounding box center [579, 0] width 1158 height 0
click at [440, 0] on html "原文 请对此翻译评分 您的反馈将用于改进谷歌翻译" at bounding box center [579, 0] width 1158 height 0
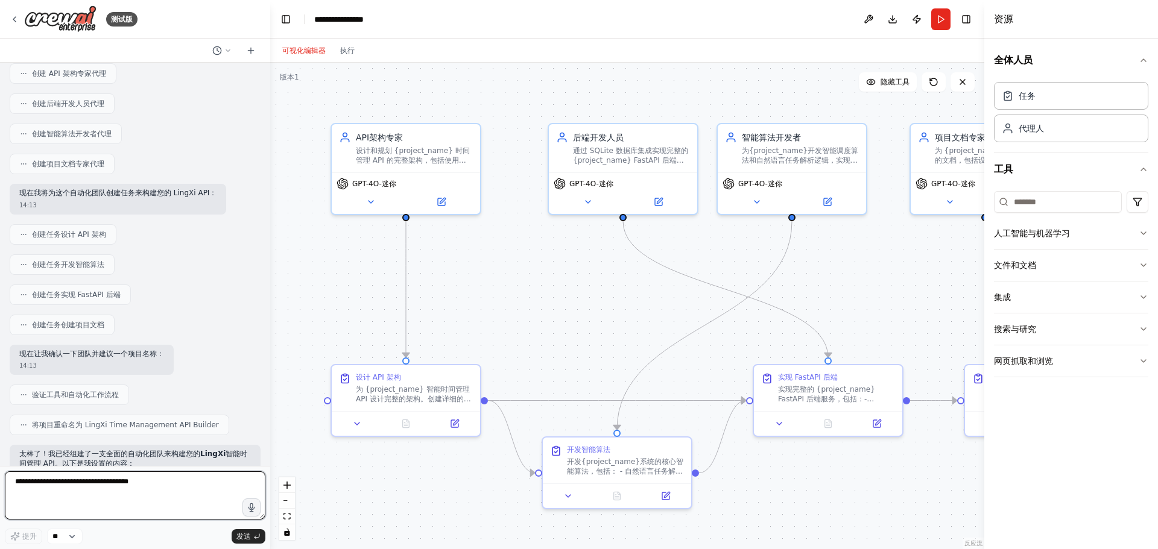
click at [75, 490] on textarea at bounding box center [135, 496] width 260 height 48
type textarea "***"
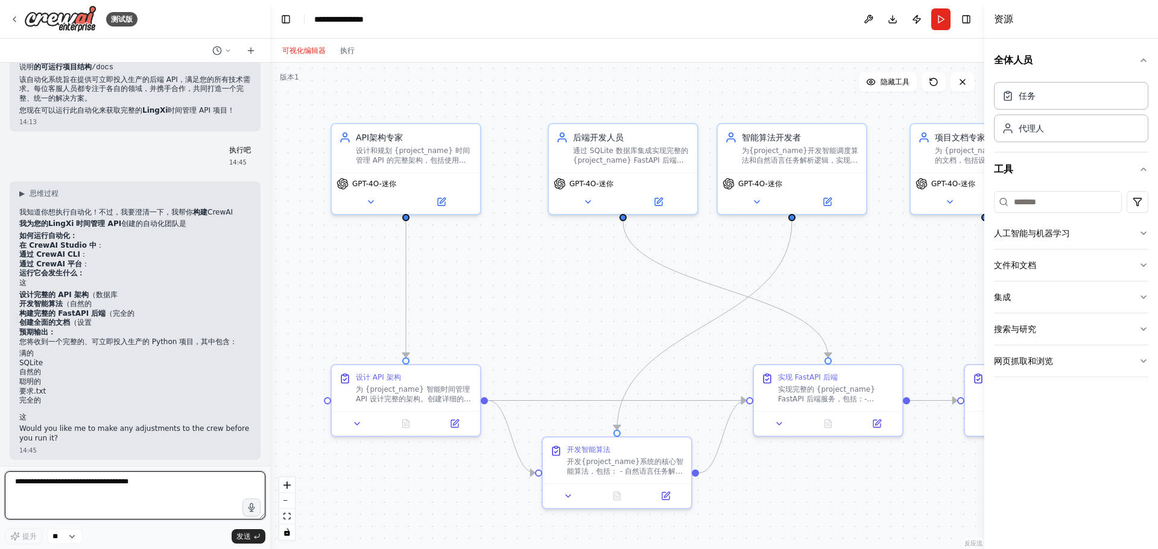
scroll to position [1158, 0]
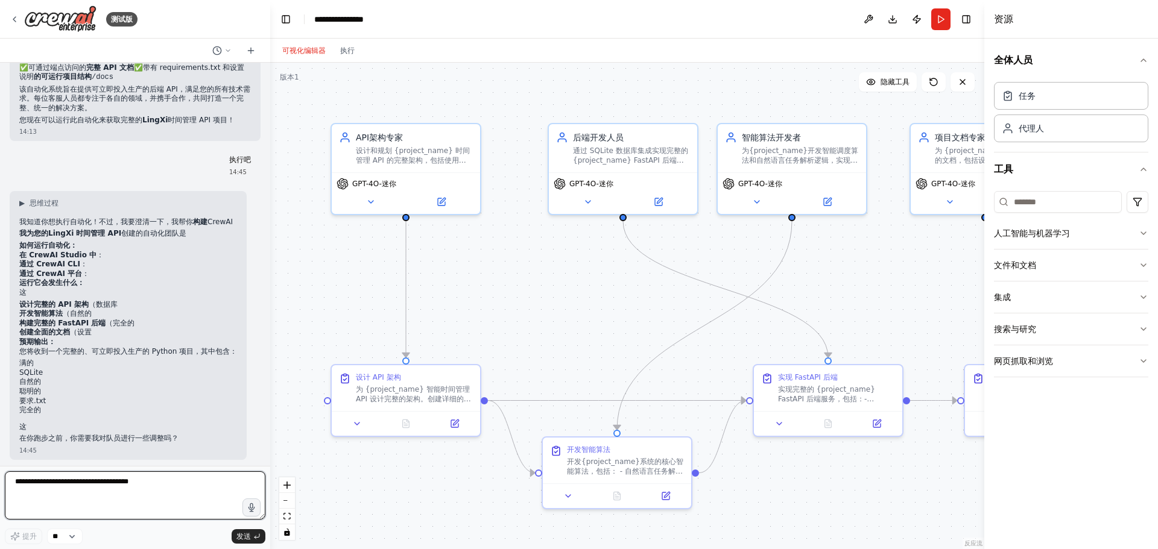
click at [91, 490] on textarea at bounding box center [135, 496] width 260 height 48
type textarea "**"
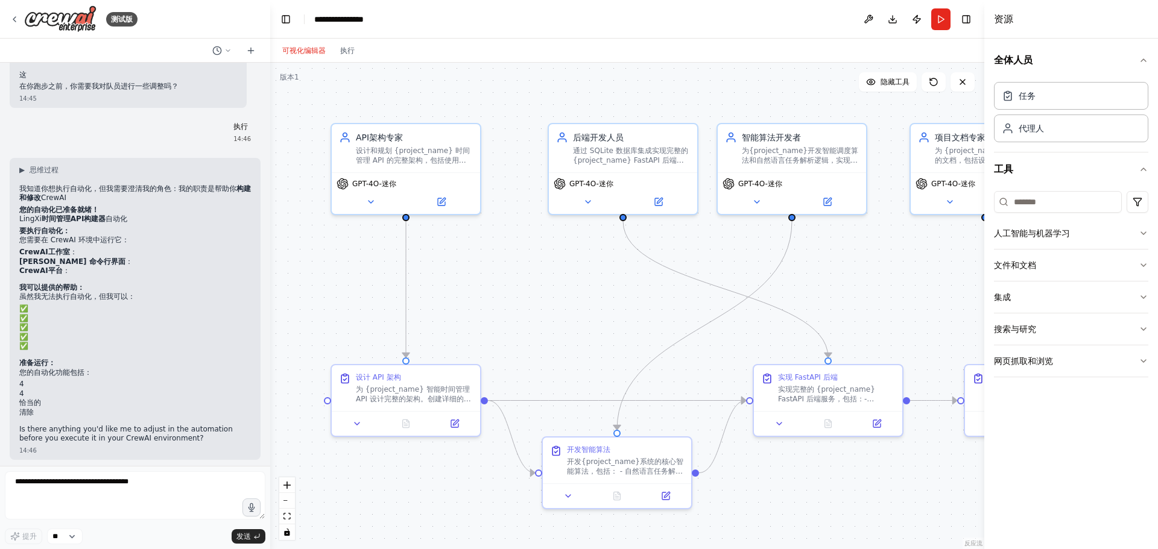
scroll to position [1500, 0]
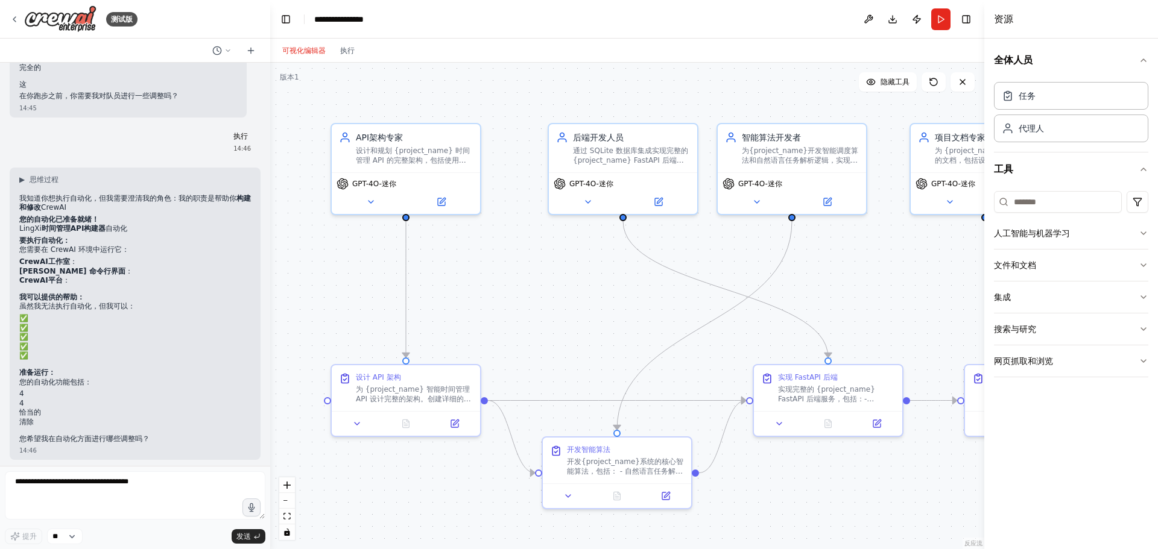
click at [133, 279] on li "CrewAI平台 ：" at bounding box center [135, 281] width 232 height 10
click at [64, 499] on textarea at bounding box center [135, 496] width 260 height 48
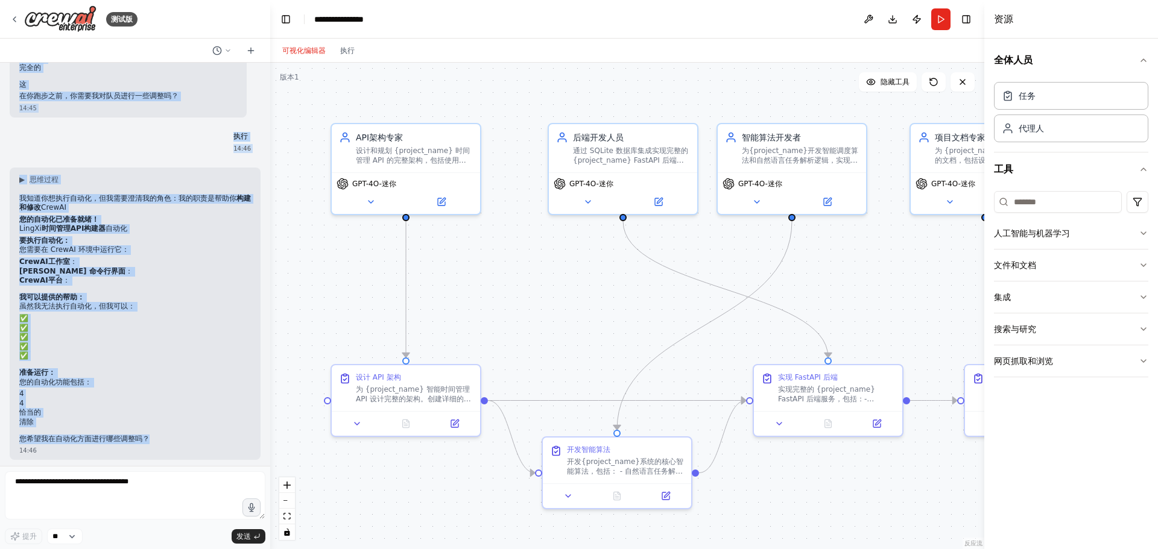
drag, startPoint x: 16, startPoint y: 268, endPoint x: 210, endPoint y: 429, distance: 252.2
click at [210, 429] on div "项目描述（用于CrewAI输入） 项目名称：「灵犀」(LingXi) - 个人智能时间管理与决策助手 核心愿景：开发一个联系人API服务，它不仅仅是时间管理工…" at bounding box center [135, 264] width 270 height 403
copy div "▶ 思维过程 我知道你想执行自动化！不过，我要澄清一下，我帮你 构建 CrewAI 我为您的LingXi 时间管理 API 创建的自动化团队 是 如何运行自动…"
click at [935, 22] on button "跑步" at bounding box center [940, 19] width 19 height 22
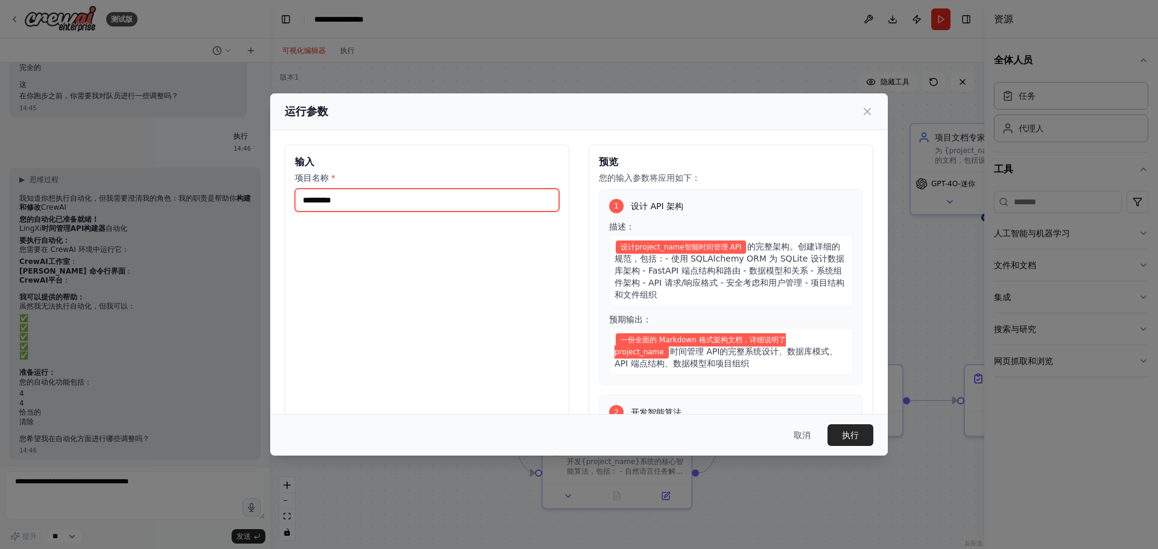
click at [404, 194] on input "项目名称 *" at bounding box center [427, 200] width 264 height 23
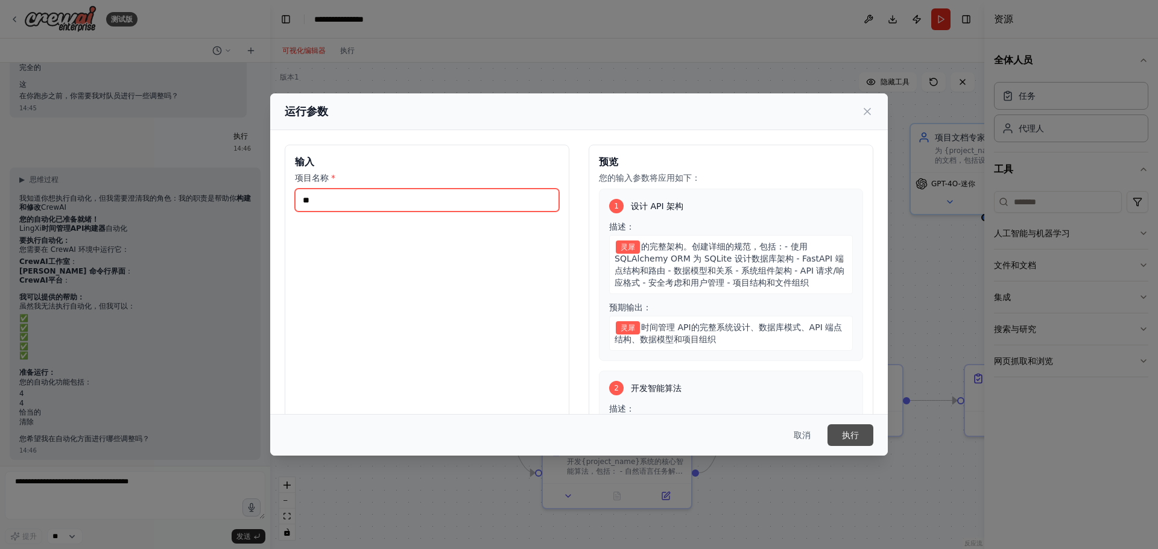
type input "**"
click at [854, 432] on font "执行" at bounding box center [850, 436] width 17 height 10
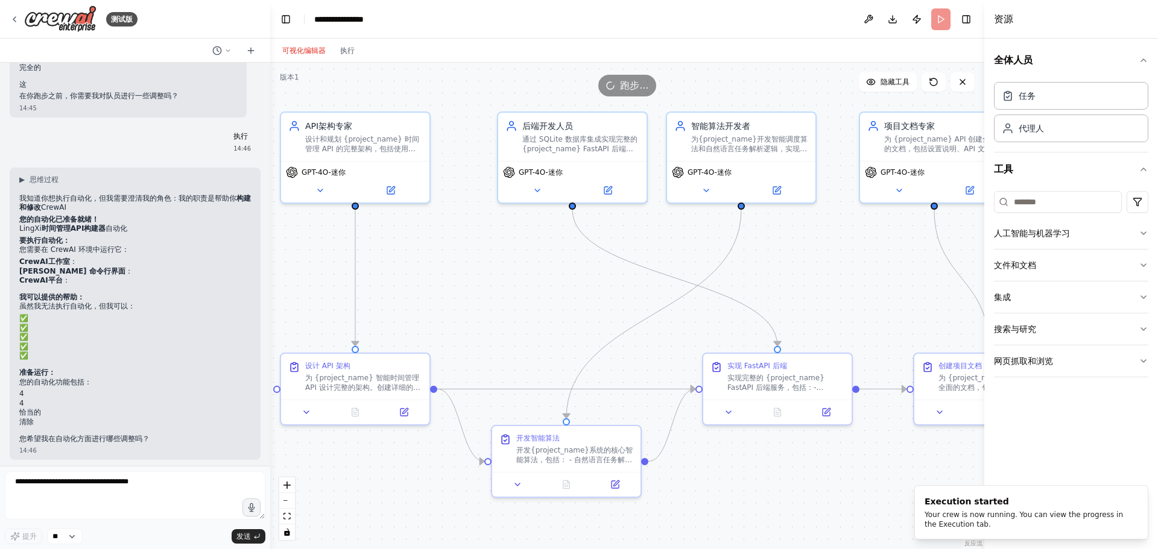
drag, startPoint x: 771, startPoint y: 329, endPoint x: 721, endPoint y: 318, distance: 51.9
click at [721, 318] on div ".deletable-edge-delete-btn { width: 20px; height: 20px; border: 0px solid #ffff…" at bounding box center [627, 306] width 714 height 487
click at [895, 18] on button "下载" at bounding box center [892, 19] width 19 height 22
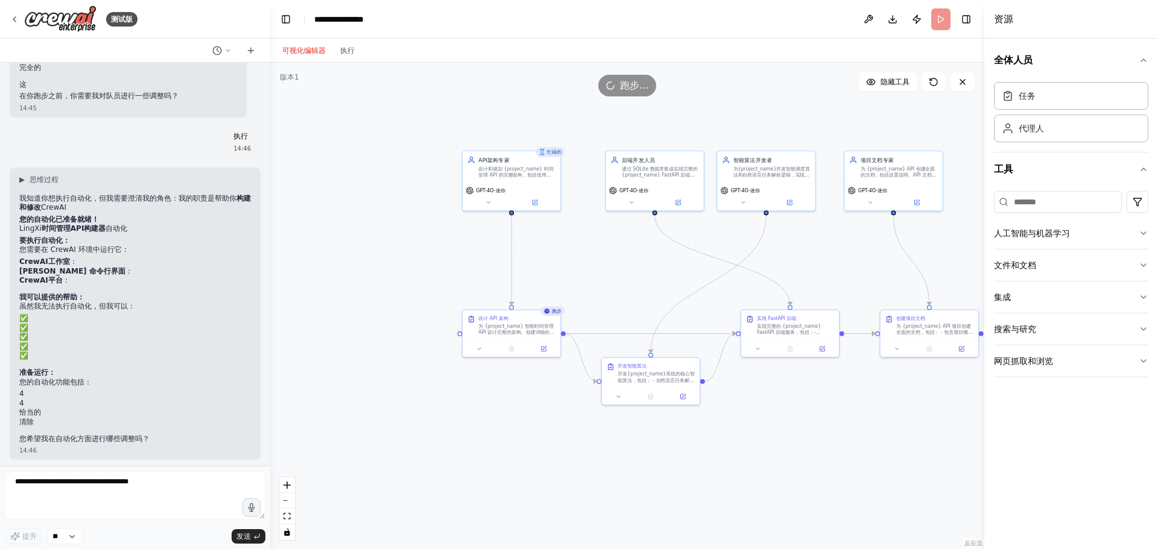
drag, startPoint x: 859, startPoint y: 244, endPoint x: 749, endPoint y: 244, distance: 109.1
click at [749, 244] on div ".deletable-edge-delete-btn { width: 20px; height: 20px; border: 0px solid #ffff…" at bounding box center [627, 306] width 714 height 487
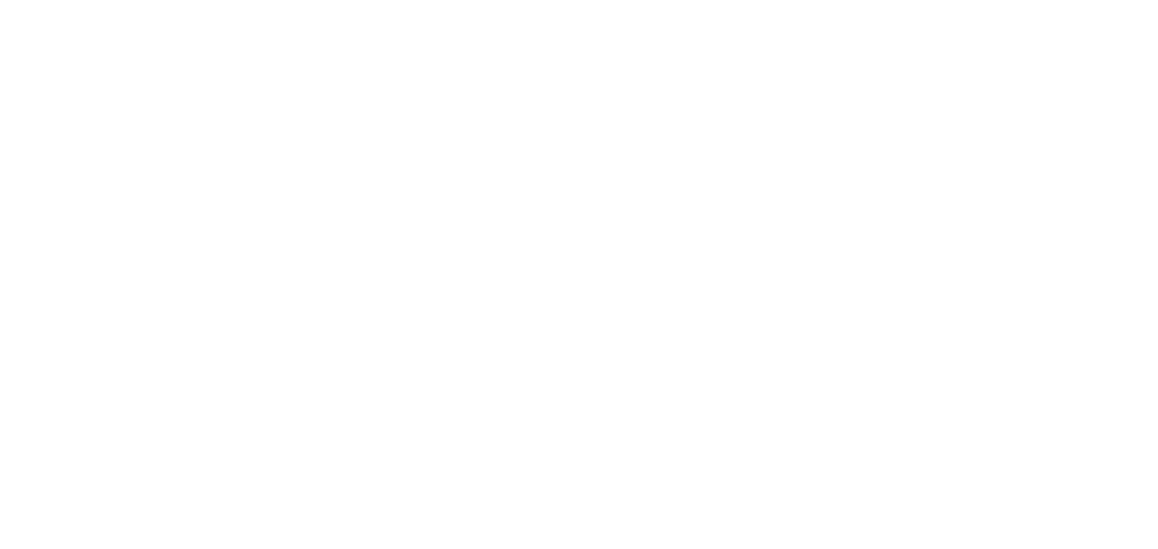
click at [258, 0] on html "原文 请对此翻译评分 您的反馈将用于改进谷歌翻译" at bounding box center [579, 0] width 1158 height 0
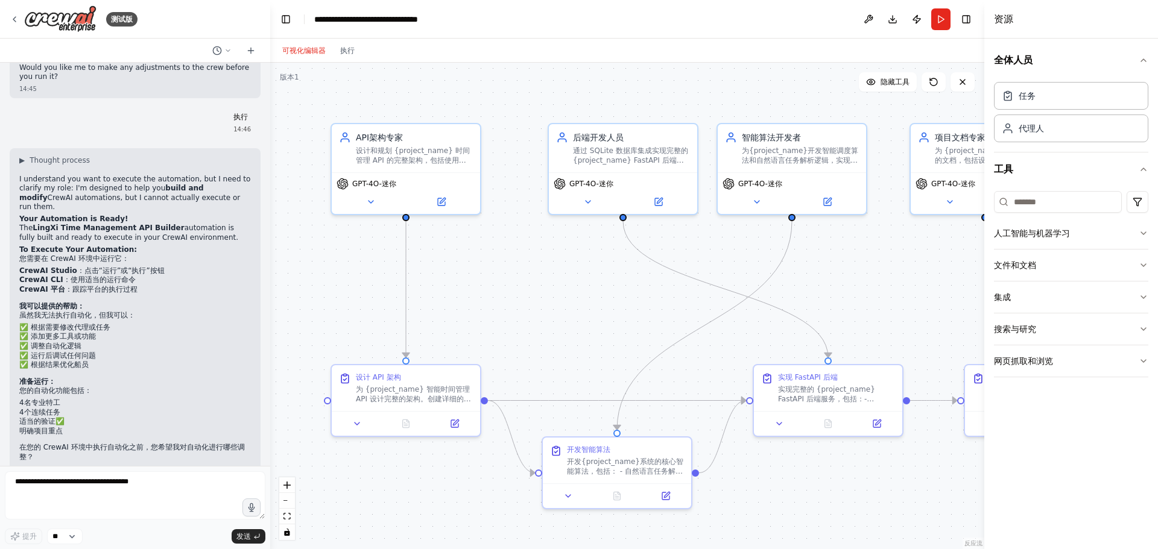
scroll to position [1670, 0]
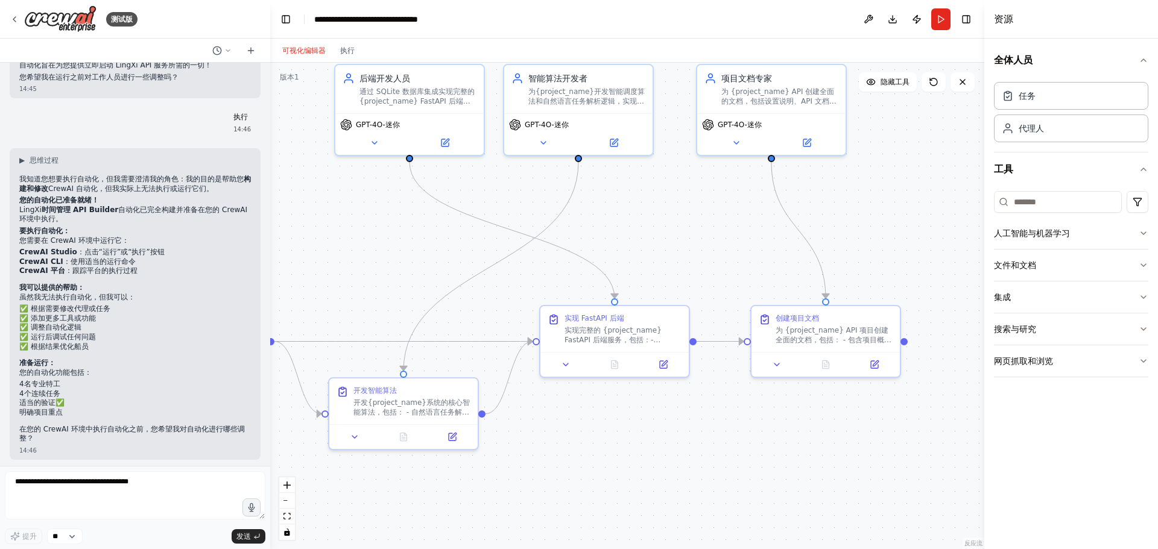
drag, startPoint x: 915, startPoint y: 277, endPoint x: 710, endPoint y: 218, distance: 213.5
click at [710, 218] on div ".deletable-edge-delete-btn { width: 20px; height: 20px; border: 0px solid #ffff…" at bounding box center [627, 306] width 714 height 487
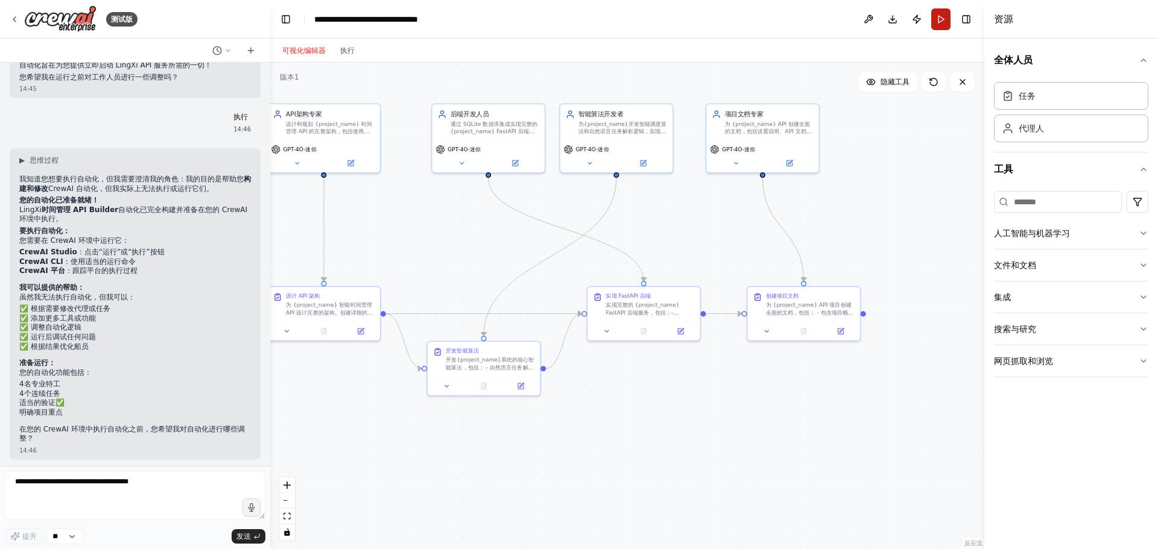
click at [935, 22] on button "Run" at bounding box center [940, 19] width 19 height 22
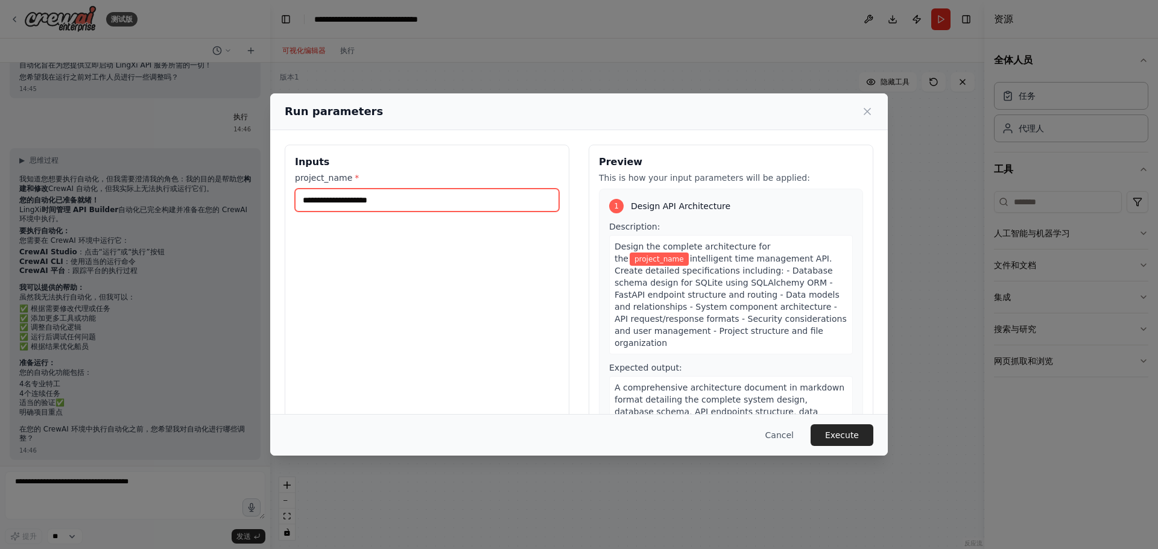
click at [484, 201] on input "project_name *" at bounding box center [427, 200] width 264 height 23
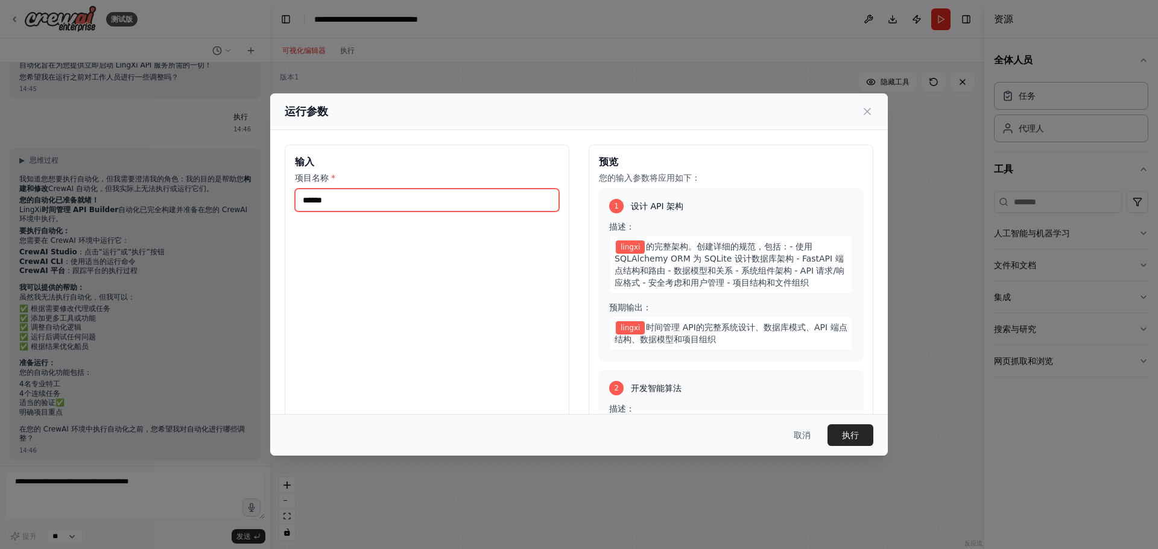
type input "******"
click at [861, 429] on button "执行" at bounding box center [850, 435] width 46 height 22
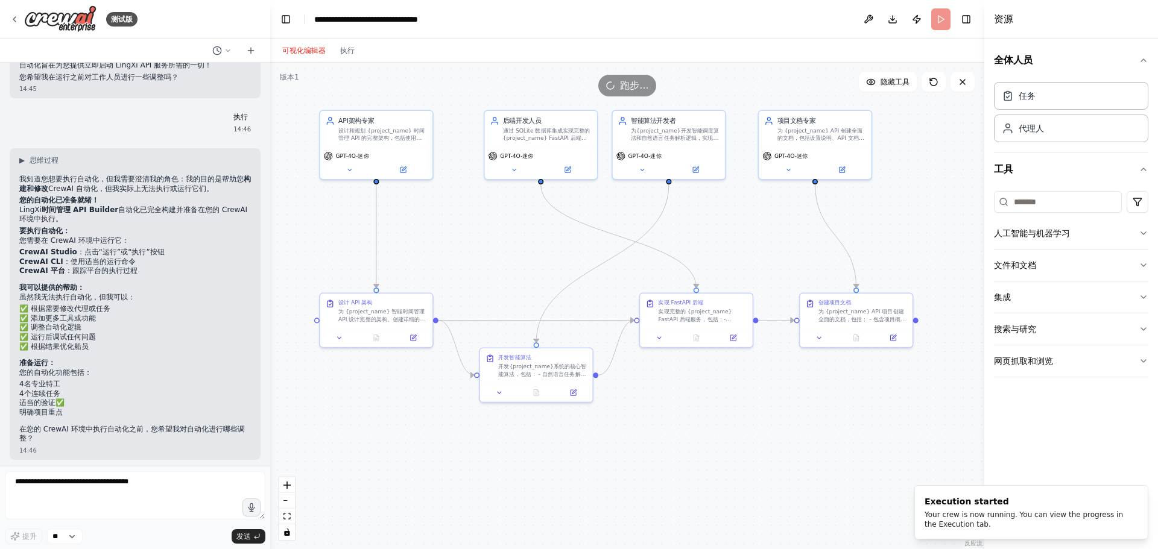
drag, startPoint x: 481, startPoint y: 270, endPoint x: 533, endPoint y: 277, distance: 52.9
click at [533, 277] on div ".deletable-edge-delete-btn { width: 20px; height: 20px; border: 0px solid #ffff…" at bounding box center [627, 306] width 714 height 487
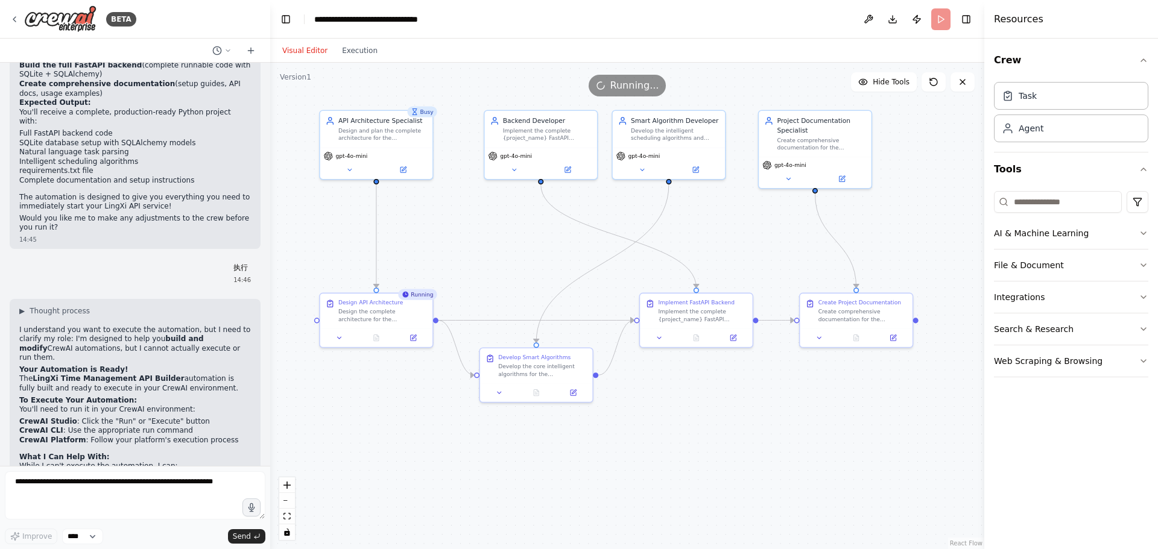
scroll to position [1820, 0]
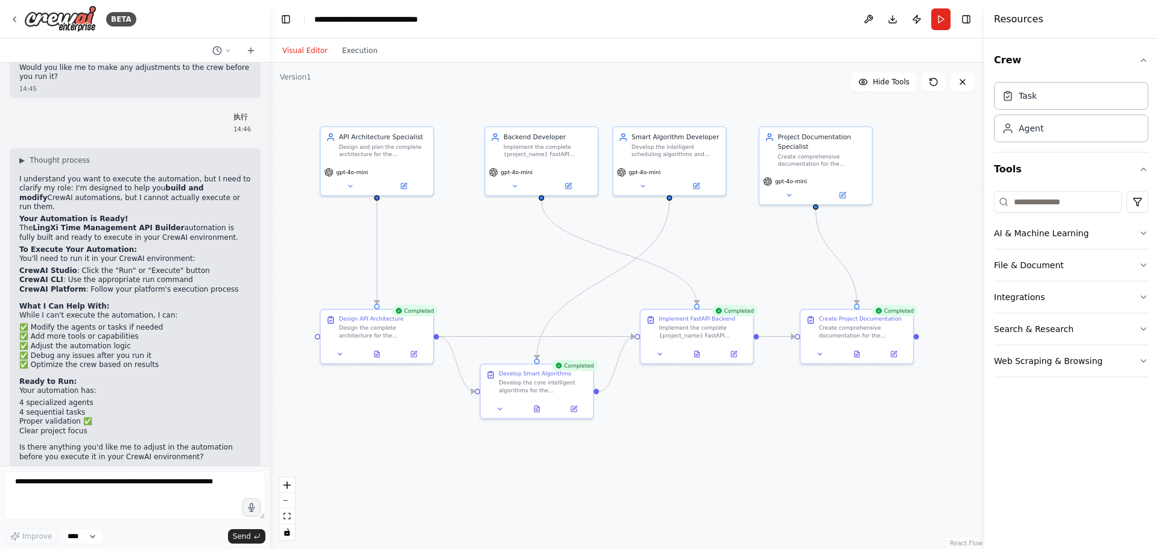
drag, startPoint x: 562, startPoint y: 262, endPoint x: 563, endPoint y: 278, distance: 16.3
click at [563, 278] on div ".deletable-edge-delete-btn { width: 20px; height: 20px; border: 0px solid #ffff…" at bounding box center [627, 306] width 714 height 487
drag, startPoint x: 165, startPoint y: 394, endPoint x: 165, endPoint y: 367, distance: 27.1
click at [165, 367] on div "▶ Thought process I understand you want to execute the automation, but I need t…" at bounding box center [135, 309] width 232 height 307
drag, startPoint x: 419, startPoint y: 415, endPoint x: 425, endPoint y: 414, distance: 6.3
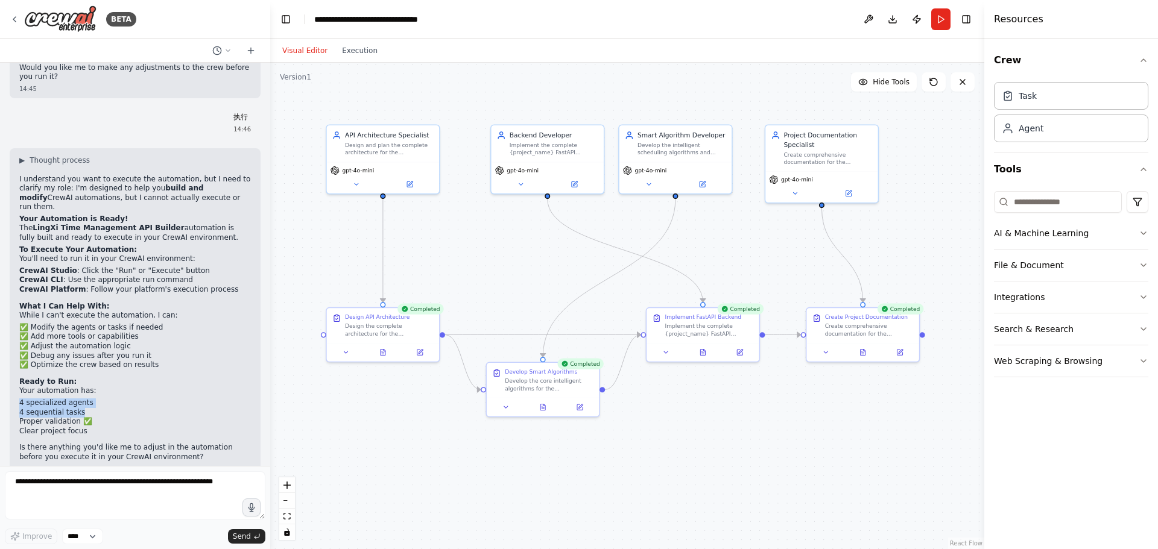
click at [425, 414] on div ".deletable-edge-delete-btn { width: 20px; height: 20px; border: 0px solid #ffff…" at bounding box center [627, 306] width 714 height 487
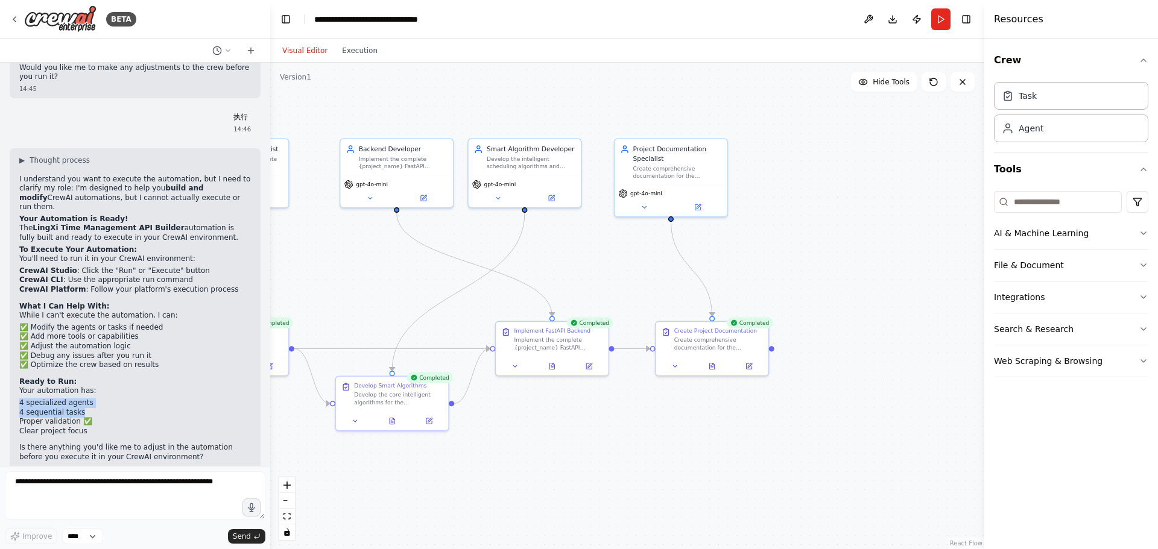
drag, startPoint x: 693, startPoint y: 441, endPoint x: 551, endPoint y: 455, distance: 143.0
click at [551, 455] on div ".deletable-edge-delete-btn { width: 20px; height: 20px; border: 0px solid #ffff…" at bounding box center [627, 306] width 714 height 487
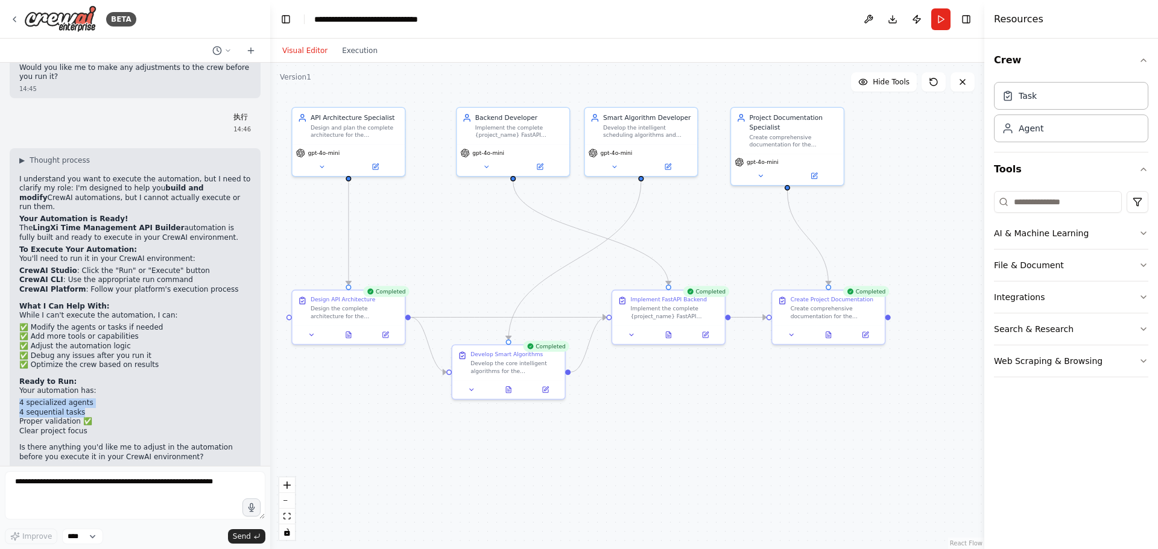
drag, startPoint x: 721, startPoint y: 411, endPoint x: 841, endPoint y: 378, distance: 124.9
click at [841, 378] on div ".deletable-edge-delete-btn { width: 20px; height: 20px; border: 0px solid #ffff…" at bounding box center [627, 306] width 714 height 487
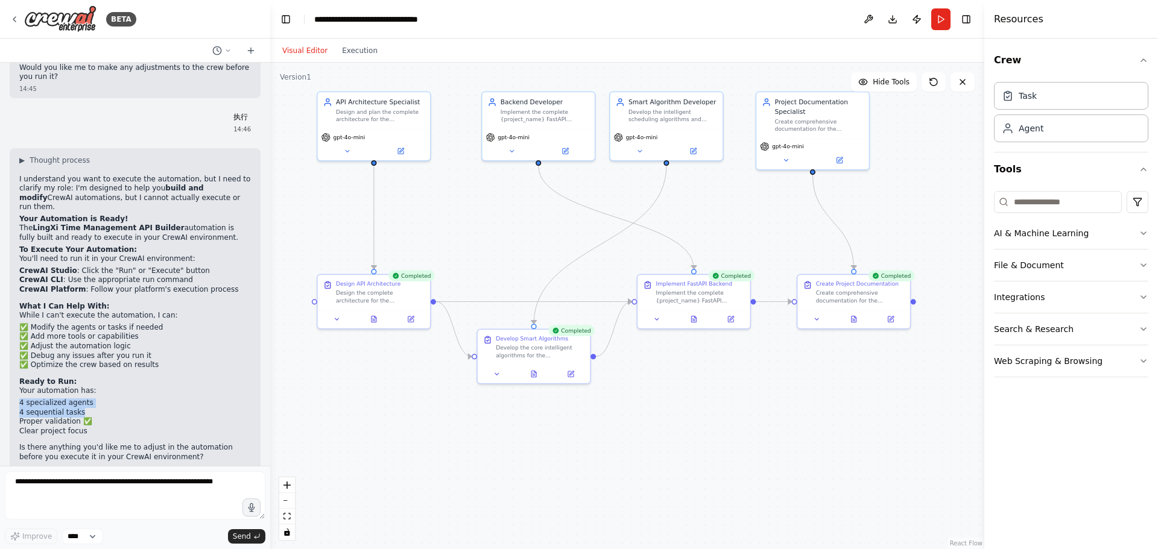
drag, startPoint x: 807, startPoint y: 393, endPoint x: 828, endPoint y: 379, distance: 25.3
click at [828, 379] on div ".deletable-edge-delete-btn { width: 20px; height: 20px; border: 0px solid #ffff…" at bounding box center [627, 306] width 714 height 487
drag, startPoint x: 812, startPoint y: 127, endPoint x: 809, endPoint y: 137, distance: 10.7
click at [809, 137] on div "Create comprehensive documentation for the {project_name} API including setup i…" at bounding box center [819, 132] width 89 height 14
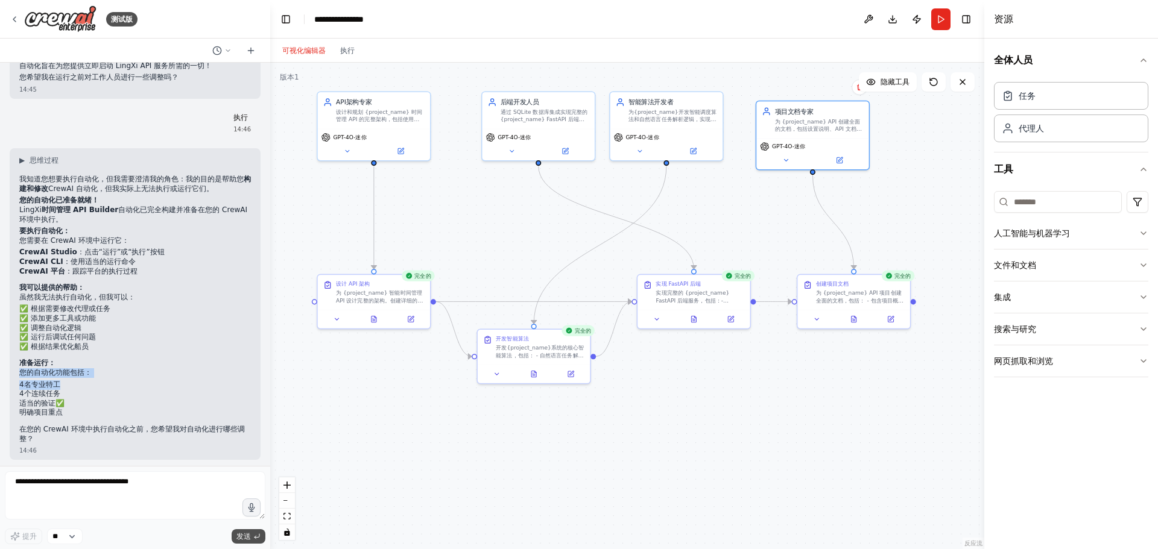
click at [237, 536] on font "发送" at bounding box center [243, 536] width 14 height 8
click at [1064, 95] on div "任务" at bounding box center [1071, 95] width 154 height 28
click at [1053, 134] on div "代理人" at bounding box center [1071, 128] width 154 height 28
click at [1073, 99] on div "任务" at bounding box center [1071, 95] width 154 height 28
drag, startPoint x: 803, startPoint y: 345, endPoint x: 818, endPoint y: 303, distance: 45.0
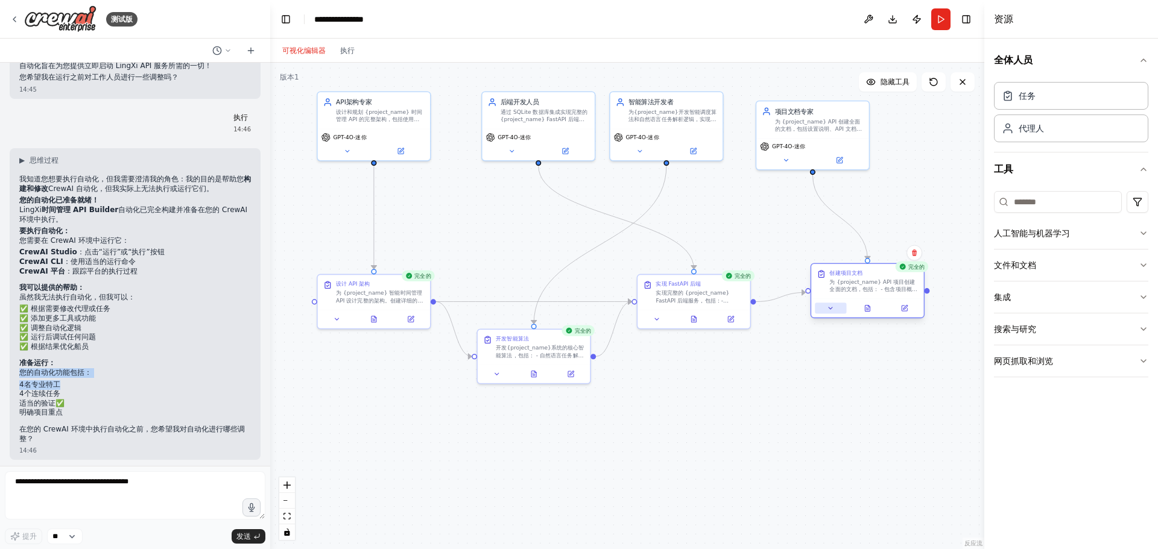
click at [818, 303] on button at bounding box center [830, 308] width 31 height 11
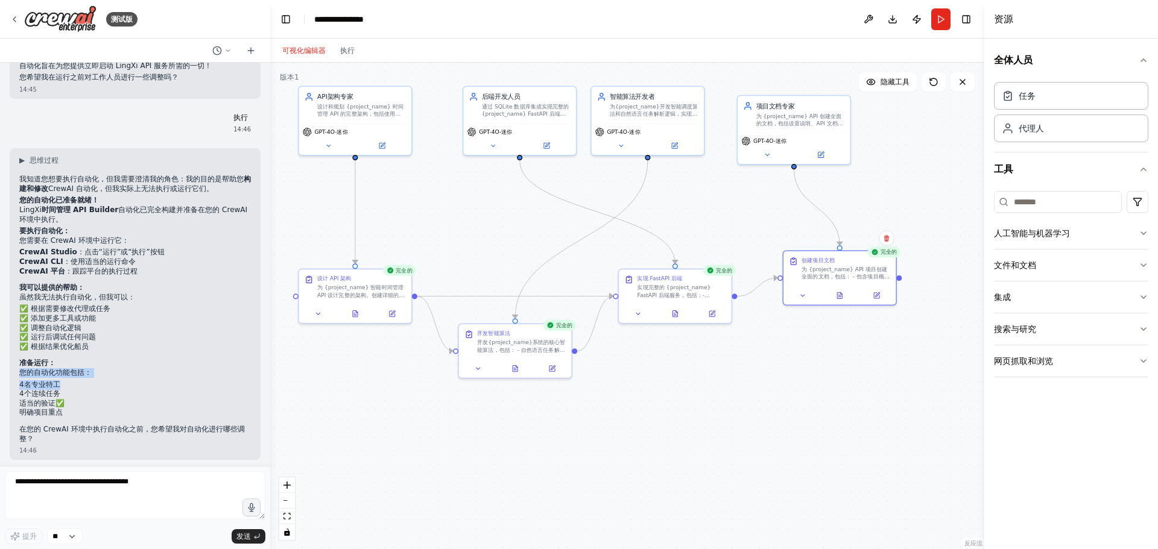
drag, startPoint x: 765, startPoint y: 391, endPoint x: 746, endPoint y: 385, distance: 19.5
click at [746, 385] on div ".deletable-edge-delete-btn { width: 20px; height: 20px; border: 0px solid #ffff…" at bounding box center [627, 306] width 714 height 487
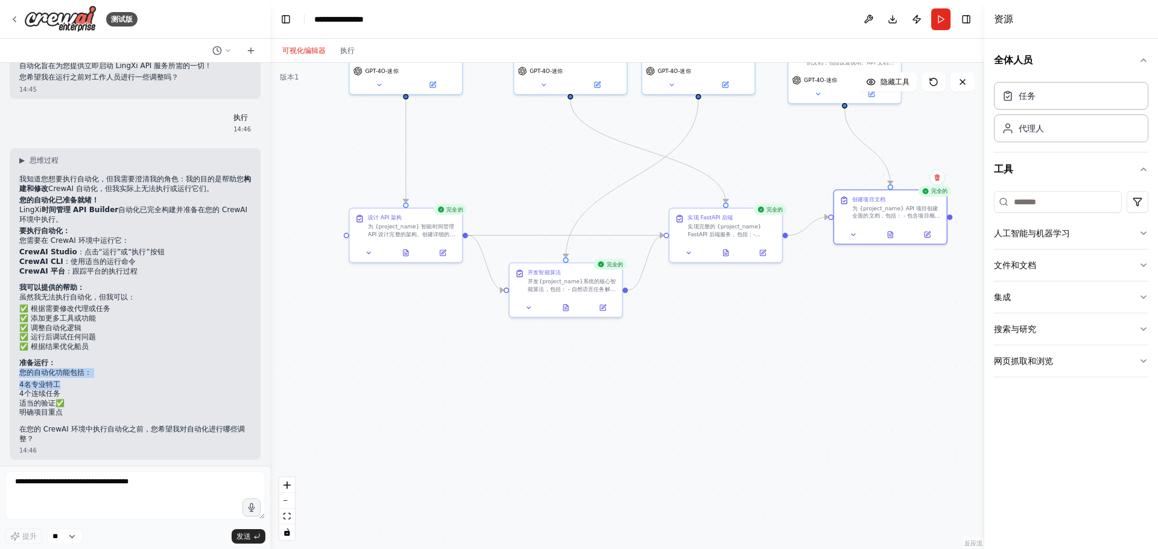
drag, startPoint x: 740, startPoint y: 387, endPoint x: 795, endPoint y: 322, distance: 85.5
click at [795, 322] on div ".deletable-edge-delete-btn { width: 20px; height: 20px; border: 0px solid #ffff…" at bounding box center [627, 306] width 714 height 487
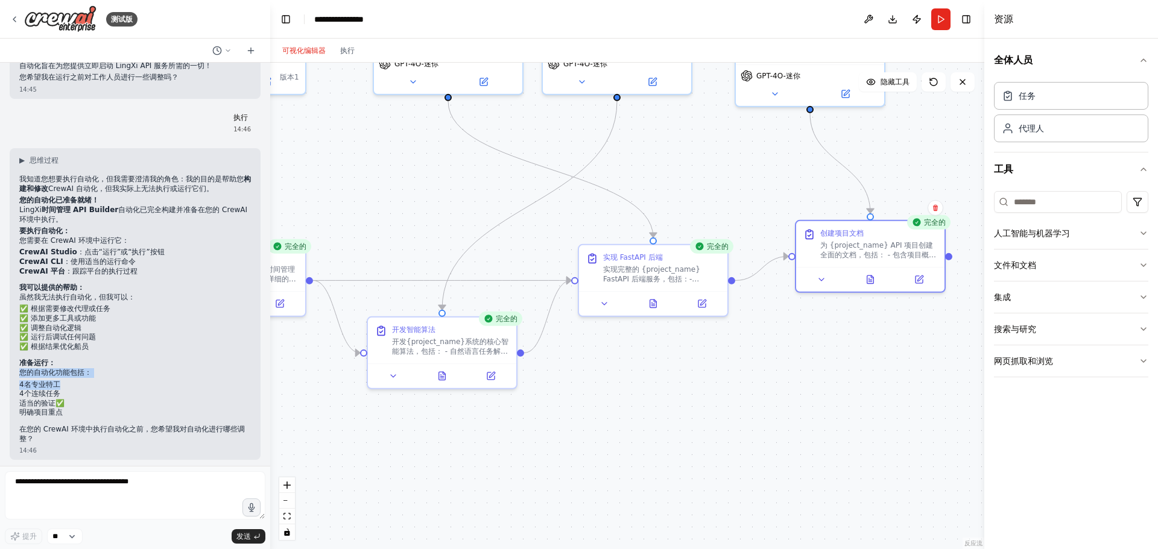
drag, startPoint x: 822, startPoint y: 306, endPoint x: 768, endPoint y: 392, distance: 101.4
click at [768, 392] on div ".deletable-edge-delete-btn { width: 20px; height: 20px; border: 0px solid #ffff…" at bounding box center [627, 306] width 714 height 487
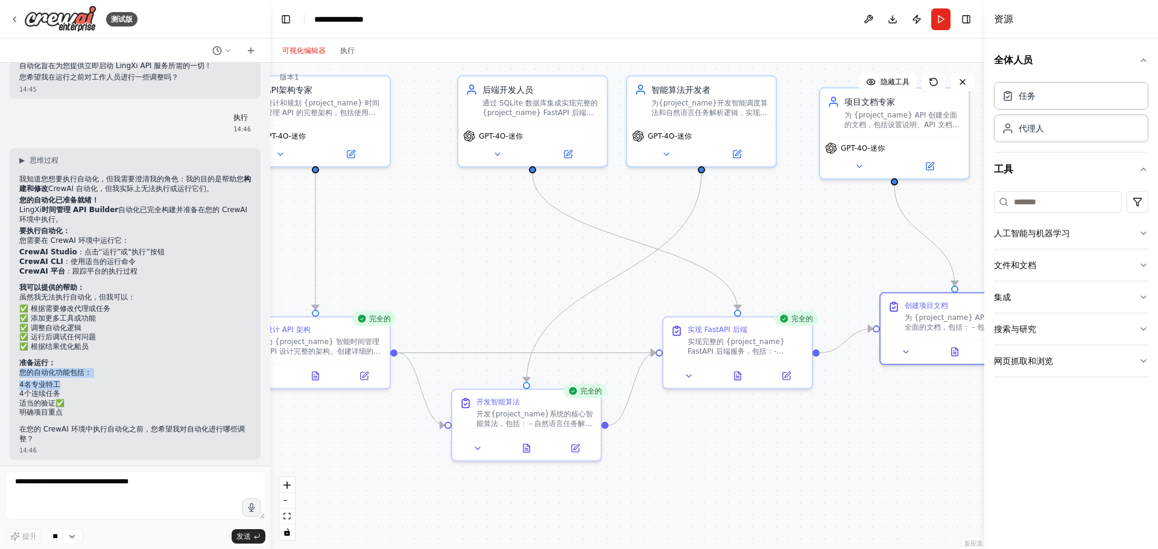
drag, startPoint x: 438, startPoint y: 166, endPoint x: 522, endPoint y: 232, distance: 106.9
click at [522, 232] on div ".deletable-edge-delete-btn { width: 20px; height: 20px; border: 0px solid #ffff…" at bounding box center [627, 306] width 714 height 487
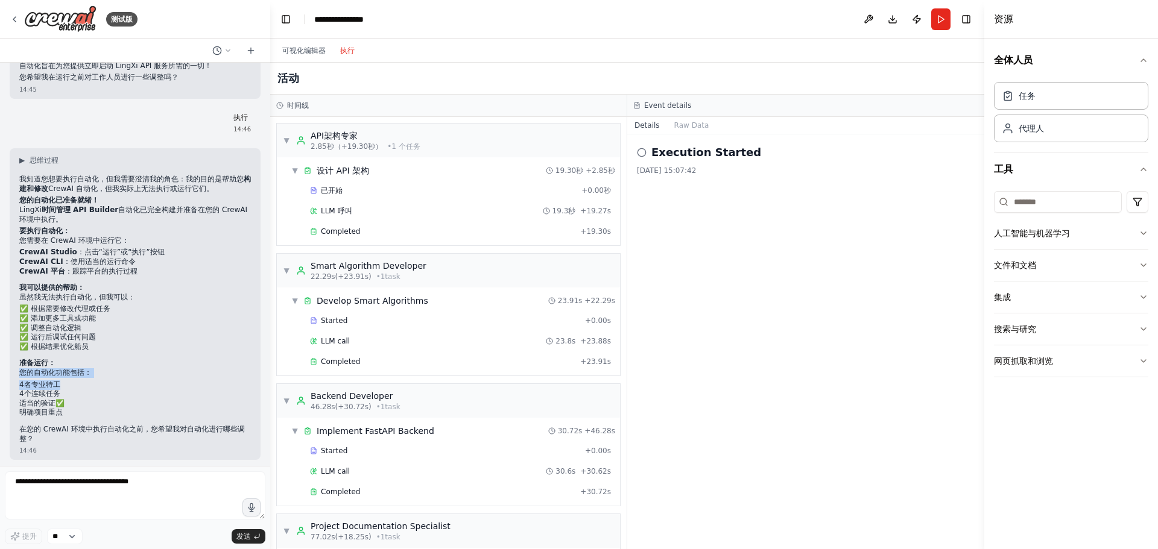
click at [344, 55] on font "执行" at bounding box center [347, 51] width 14 height 10
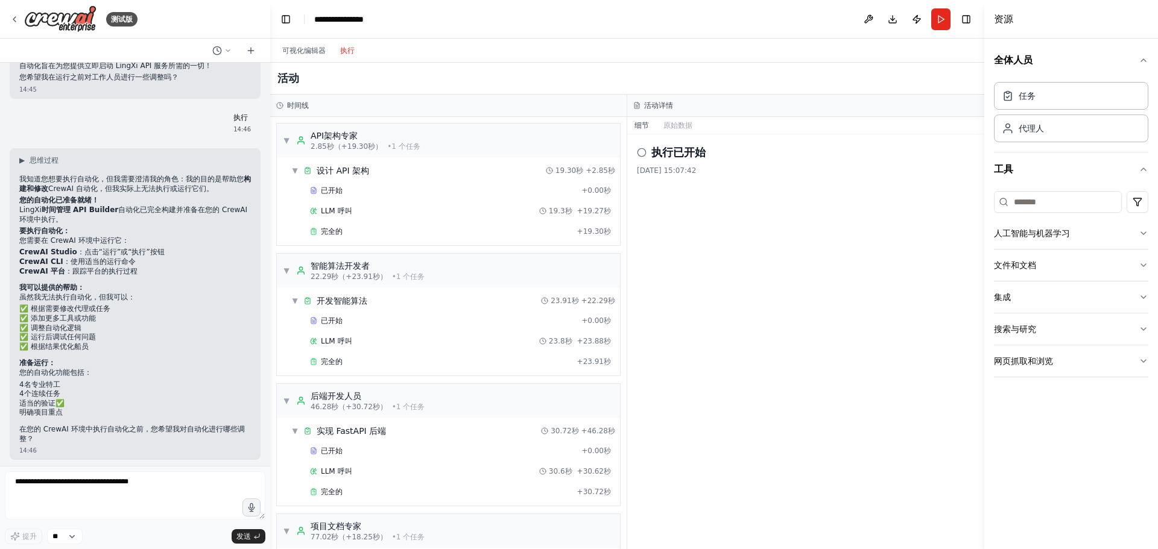
click at [643, 153] on icon at bounding box center [642, 153] width 10 height 10
click at [318, 522] on font "全球事件" at bounding box center [321, 524] width 34 height 10
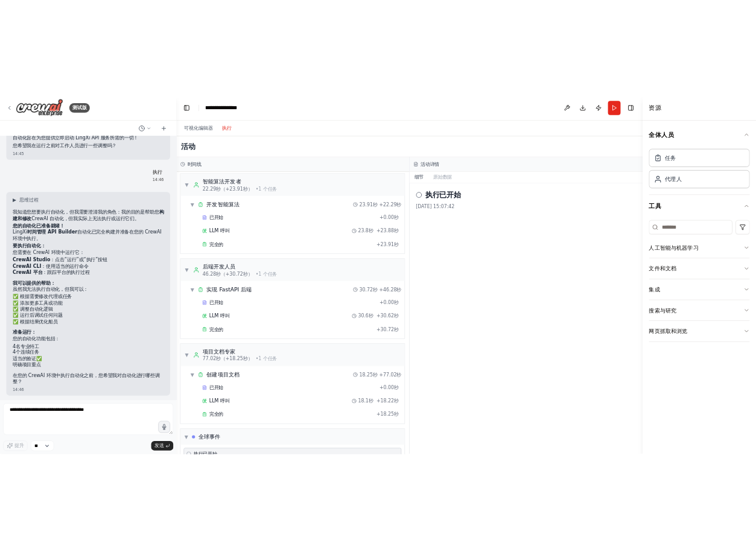
scroll to position [222, 0]
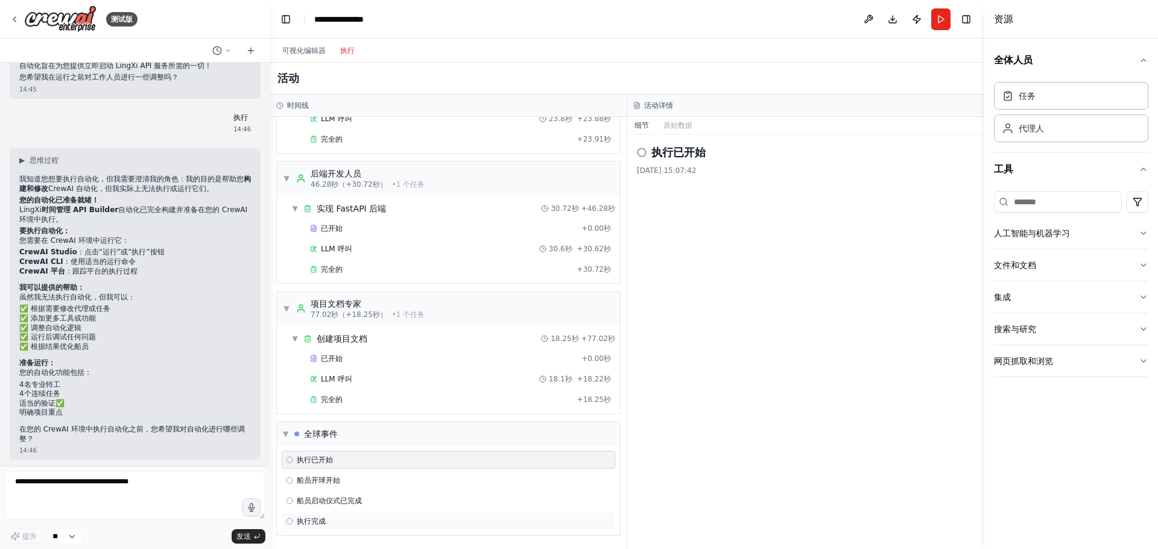
click at [336, 520] on div "执行完成" at bounding box center [448, 522] width 325 height 10
